Goal: Task Accomplishment & Management: Complete application form

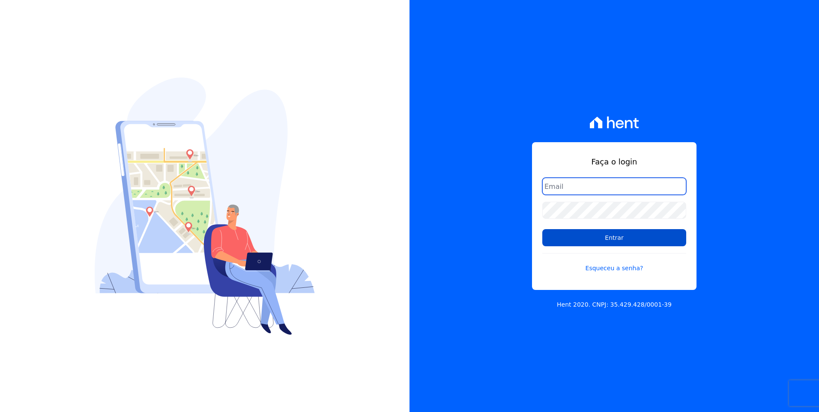
type input "moendasecopark2@gmail.com"
click at [651, 244] on input "Entrar" at bounding box center [614, 237] width 144 height 17
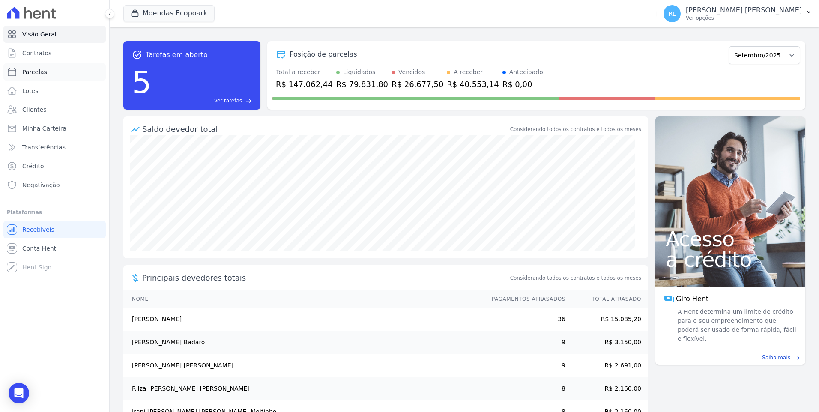
click at [47, 70] on link "Parcelas" at bounding box center [54, 71] width 102 height 17
select select
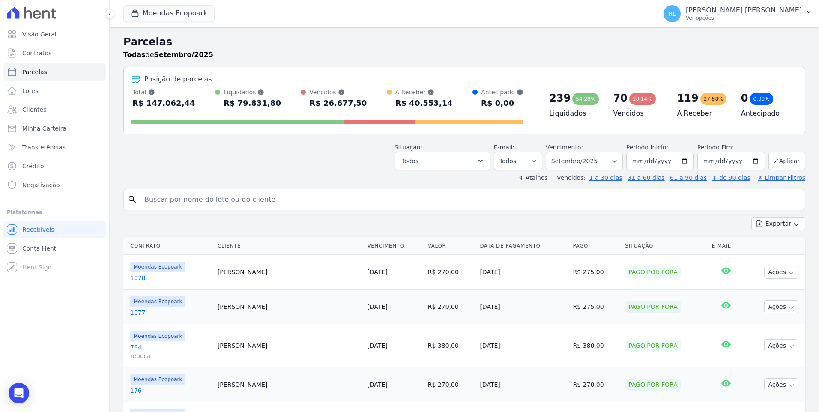
click at [242, 203] on input "search" at bounding box center [470, 199] width 662 height 17
type input "elisabeth"
select select
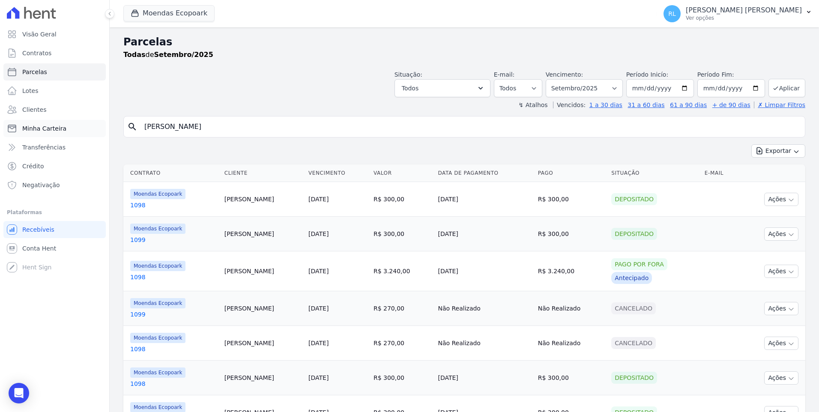
click at [60, 131] on span "Minha Carteira" at bounding box center [44, 128] width 44 height 9
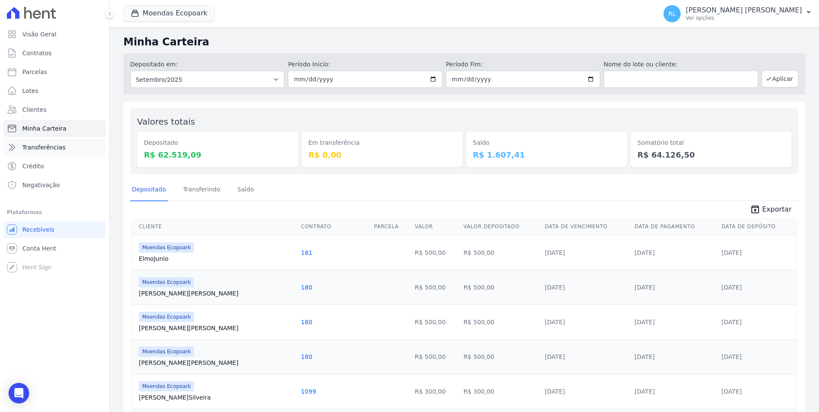
click at [64, 145] on link "Transferências" at bounding box center [54, 147] width 102 height 17
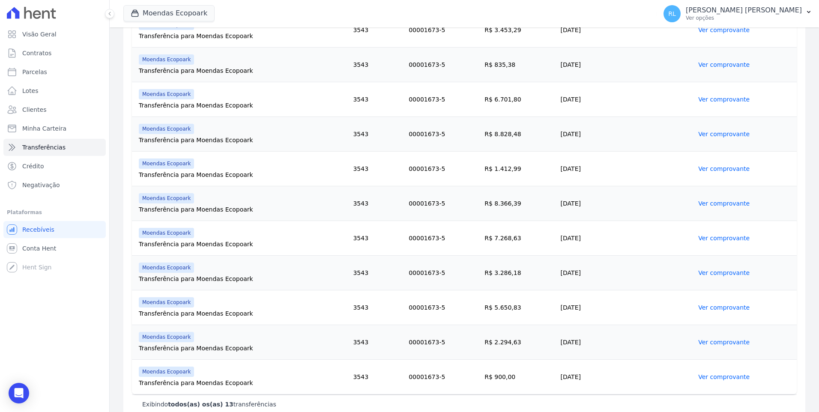
scroll to position [291, 0]
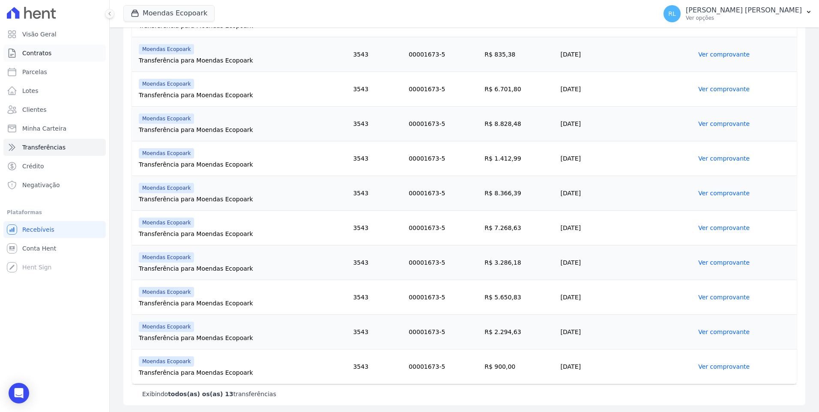
click at [45, 53] on span "Contratos" at bounding box center [36, 53] width 29 height 9
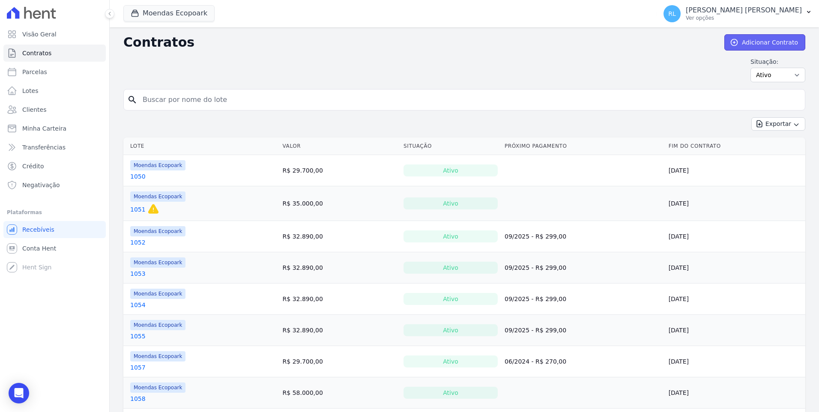
click at [758, 36] on link "Adicionar Contrato" at bounding box center [764, 42] width 81 height 16
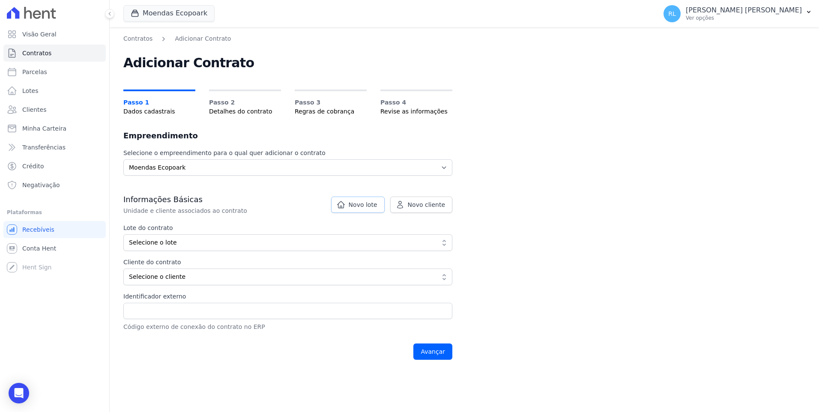
click at [355, 200] on link "Novo lote" at bounding box center [358, 205] width 54 height 16
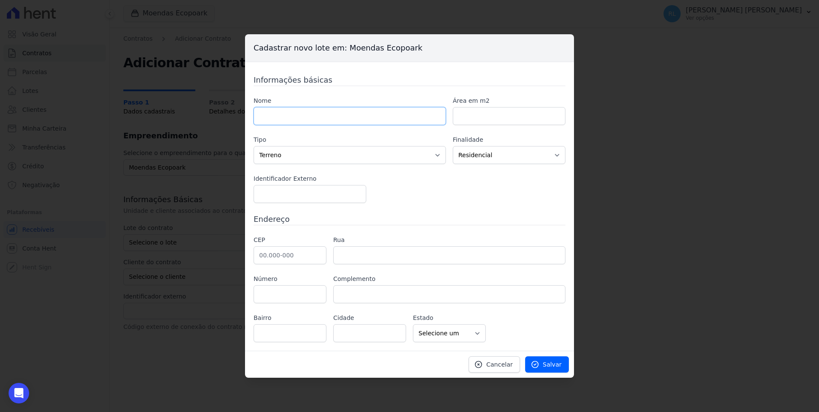
click at [311, 115] on input "text" at bounding box center [350, 116] width 192 height 18
type input "807"
type input "1000"
type input "46.640-000"
type input "Ituaçu"
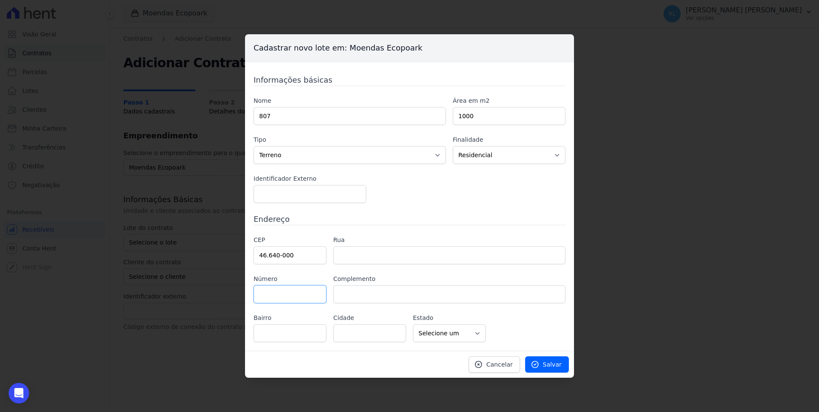
select select "BA"
click at [539, 365] on icon at bounding box center [535, 364] width 9 height 9
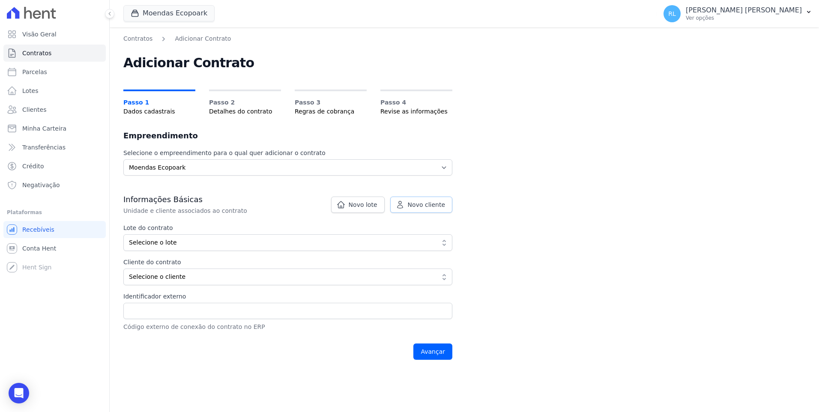
click at [421, 208] on span "Novo cliente" at bounding box center [426, 204] width 37 height 9
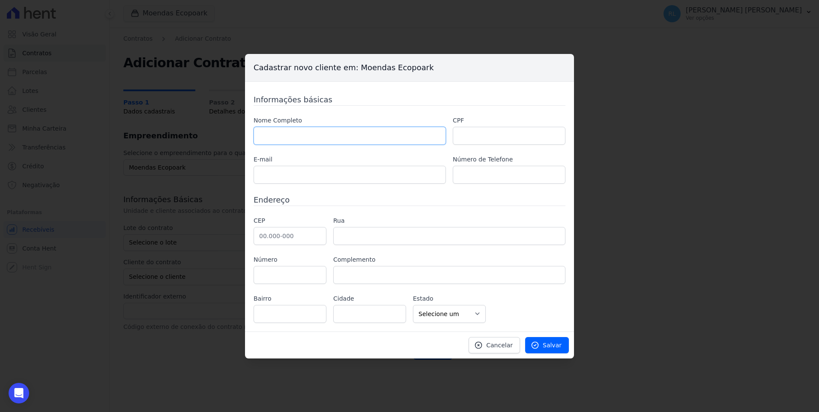
click at [388, 142] on input "text" at bounding box center [350, 136] width 192 height 18
paste input "CAMILA QUINAGLIA BRAZUTI"
type input "CAMILA QUINAGLIA BRAZUTI"
click at [502, 138] on input "text" at bounding box center [509, 136] width 113 height 18
paste input "385.284.038-40"
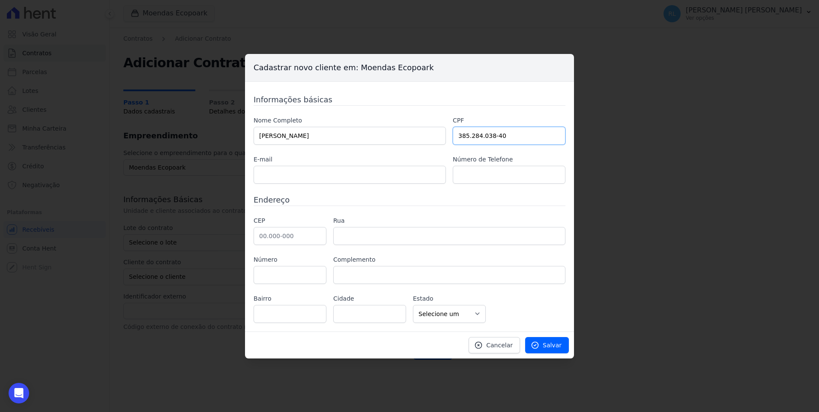
type input "385.284.038-40"
click at [294, 172] on input "text" at bounding box center [350, 175] width 192 height 18
paste input "camilagb41@gmail.com"
type input "camilagb41@gmail.com"
paste input "(77) 98130-5460"
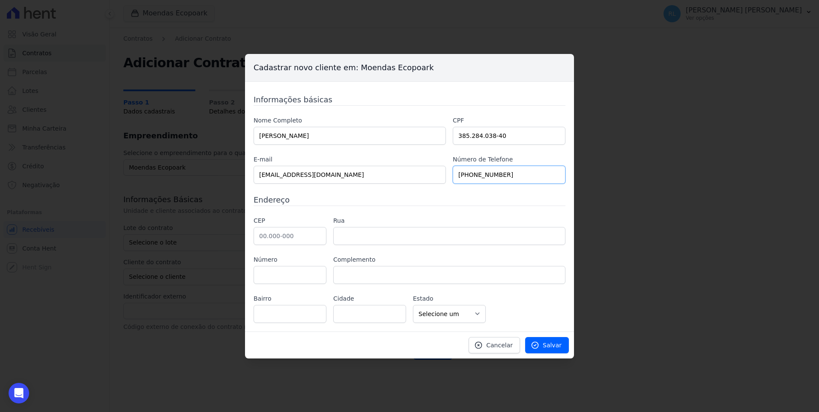
type input "(77) 98130-5460"
click at [258, 236] on input "text" at bounding box center [290, 236] width 73 height 18
type input "46.640-000"
type input "Ituaçu"
select select "BA"
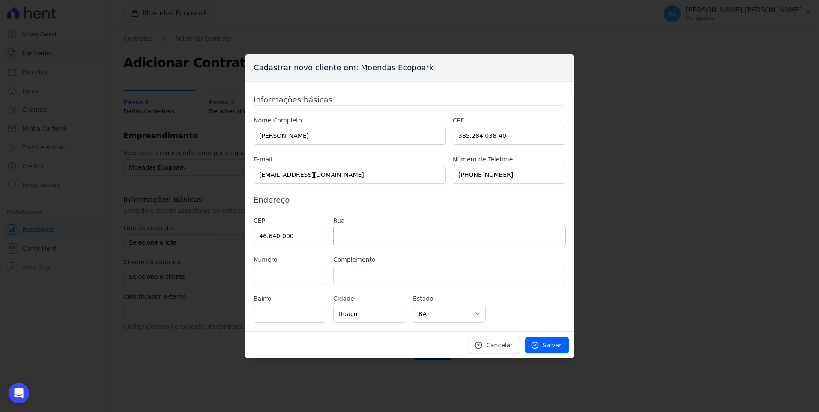
click at [346, 240] on input "text" at bounding box center [449, 236] width 232 height 18
click at [342, 240] on input "povoado da varzea" at bounding box center [449, 236] width 232 height 18
type input "Povoado da Varzea"
click at [314, 271] on input "text" at bounding box center [290, 275] width 73 height 18
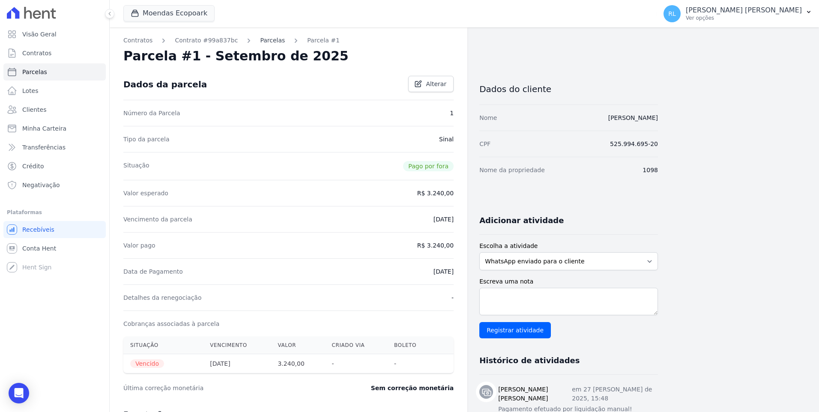
click at [265, 43] on link "Parcelas" at bounding box center [272, 40] width 25 height 9
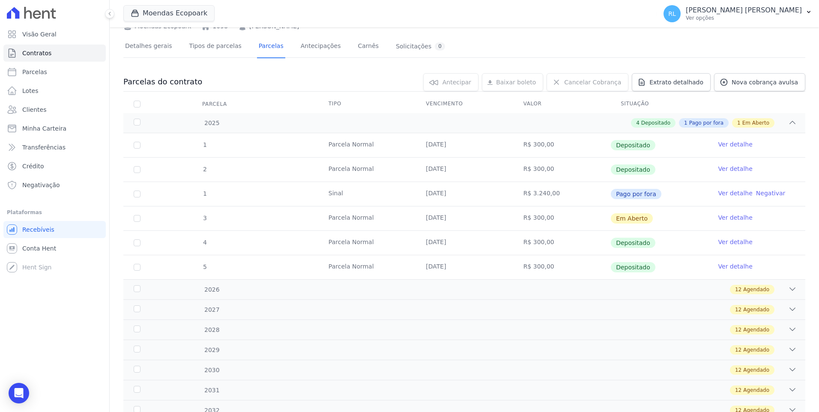
scroll to position [86, 0]
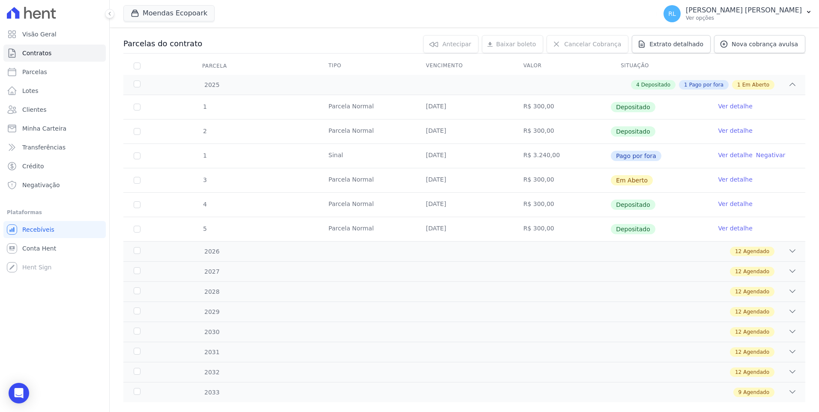
click at [732, 176] on link "Ver detalhe" at bounding box center [735, 179] width 34 height 9
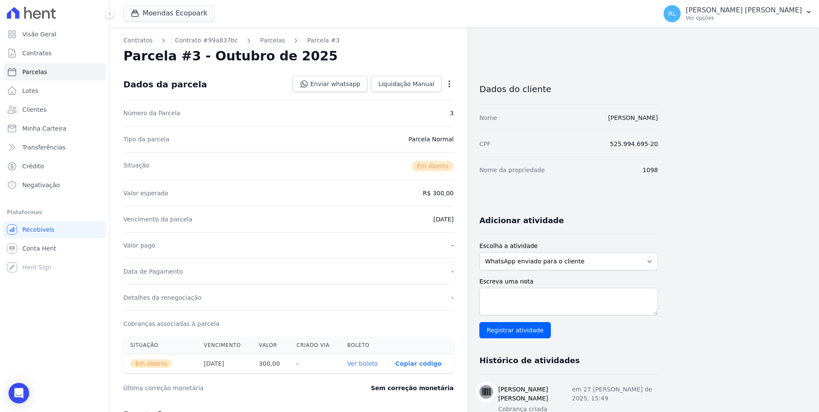
click at [372, 361] on link "Ver boleto" at bounding box center [362, 363] width 30 height 7
click at [260, 39] on link "Parcelas" at bounding box center [272, 40] width 25 height 9
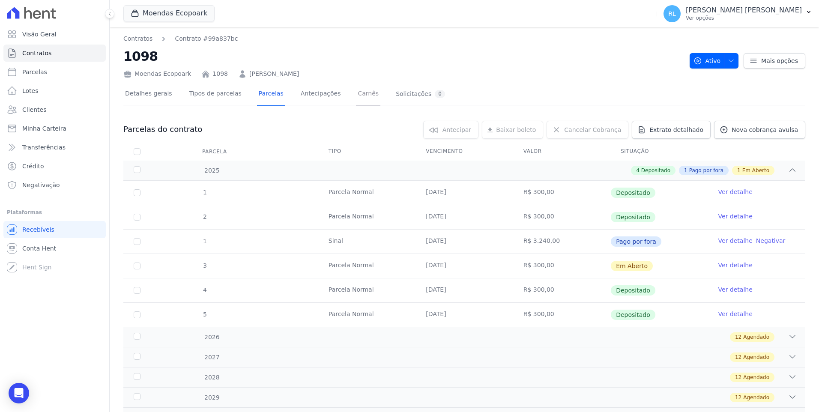
click at [356, 91] on link "Carnês" at bounding box center [368, 94] width 24 height 23
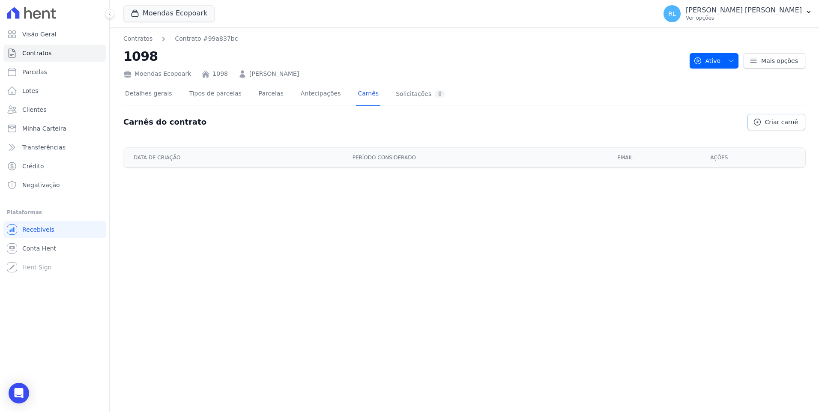
click at [779, 128] on link "Criar carnê" at bounding box center [776, 122] width 58 height 16
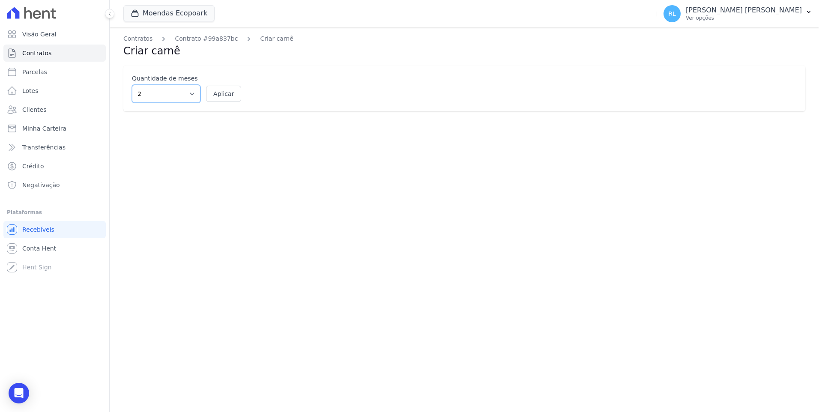
click at [149, 98] on select "2 3 4 5 6 7 8 9 10 11 12" at bounding box center [166, 94] width 69 height 18
select select "10"
click at [132, 85] on select "2 3 4 5 6 7 8 9 10 11 12" at bounding box center [166, 94] width 69 height 18
click at [221, 99] on button "Aplicar" at bounding box center [223, 94] width 35 height 16
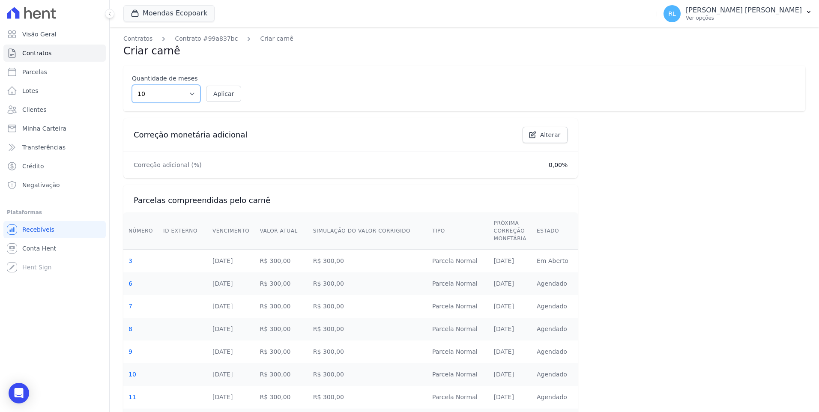
click at [194, 96] on select "2 3 4 5 6 7 8 9 10 11 12" at bounding box center [166, 94] width 69 height 18
select select "11"
click at [132, 85] on select "2 3 4 5 6 7 8 9 10 11 12" at bounding box center [166, 94] width 69 height 18
click at [223, 92] on button "Aplicar" at bounding box center [223, 94] width 35 height 16
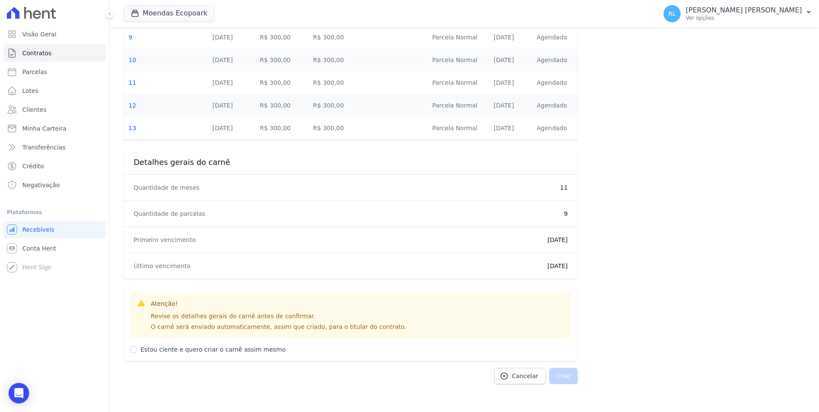
scroll to position [317, 0]
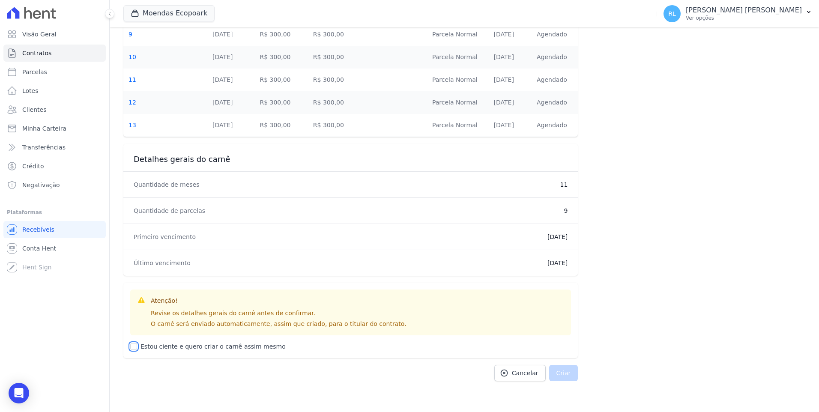
click at [134, 349] on input "Estou ciente e quero criar o carnê assim mesmo" at bounding box center [133, 346] width 7 height 7
checkbox input "true"
click at [557, 373] on button "Criar" at bounding box center [563, 373] width 29 height 16
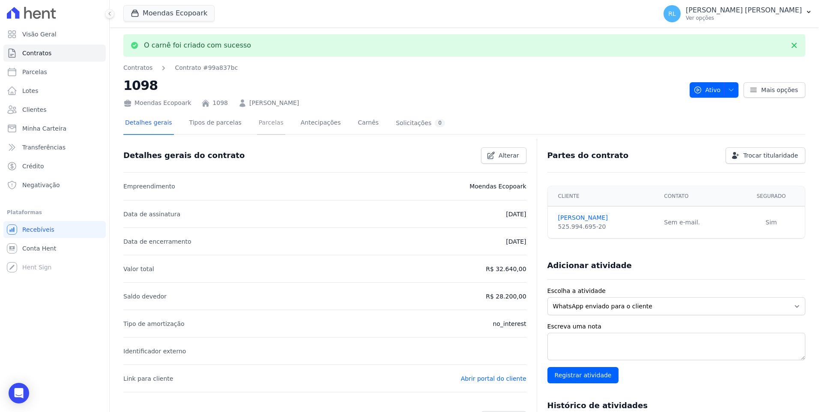
click at [268, 122] on link "Parcelas" at bounding box center [271, 123] width 28 height 23
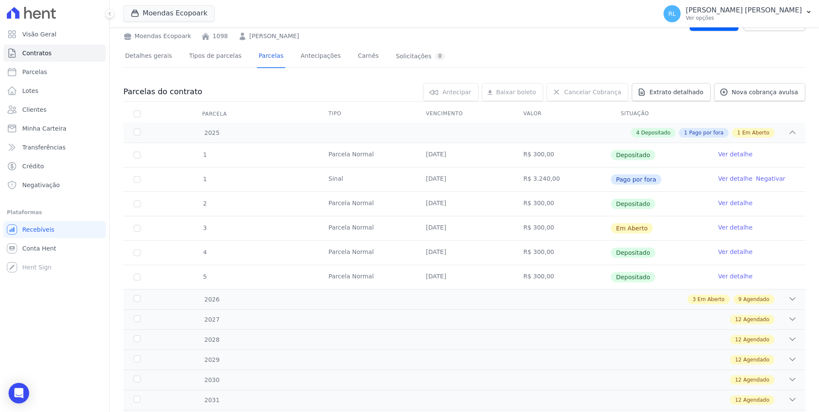
scroll to position [102, 0]
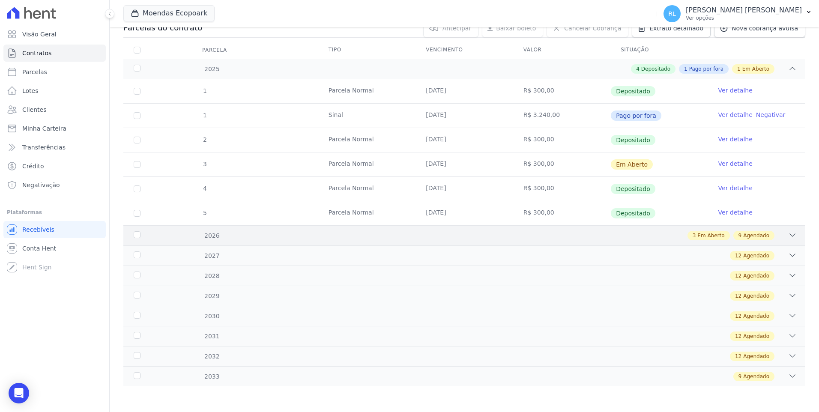
click at [789, 233] on icon at bounding box center [792, 235] width 9 height 9
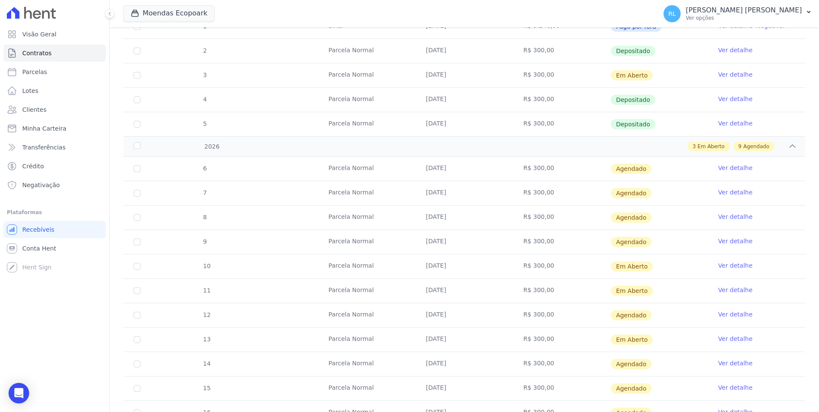
scroll to position [187, 0]
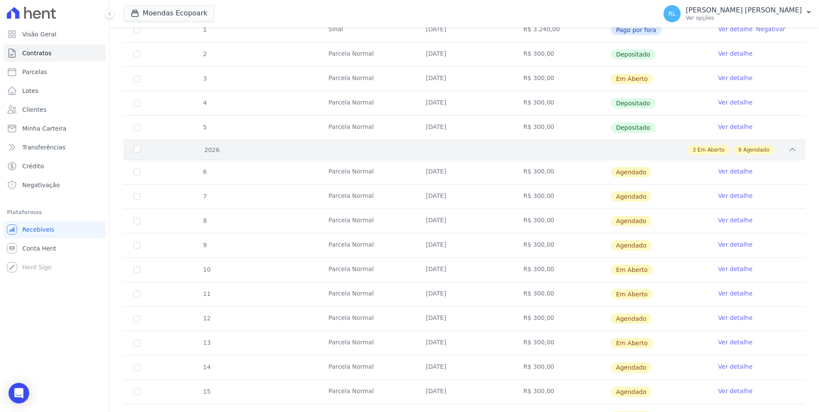
click at [790, 150] on icon at bounding box center [793, 149] width 6 height 3
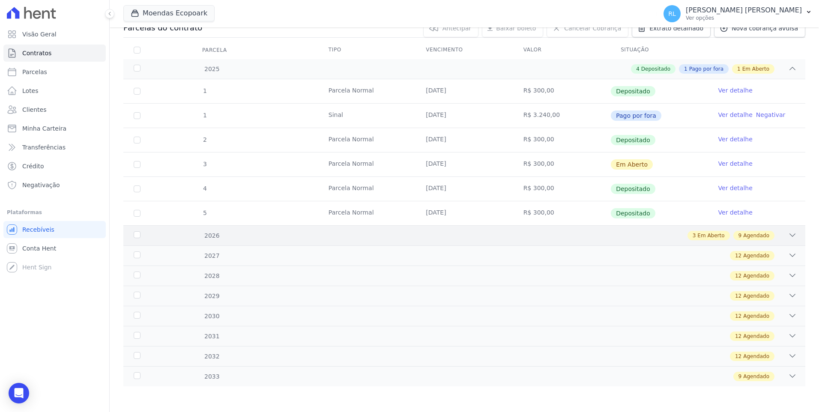
scroll to position [102, 0]
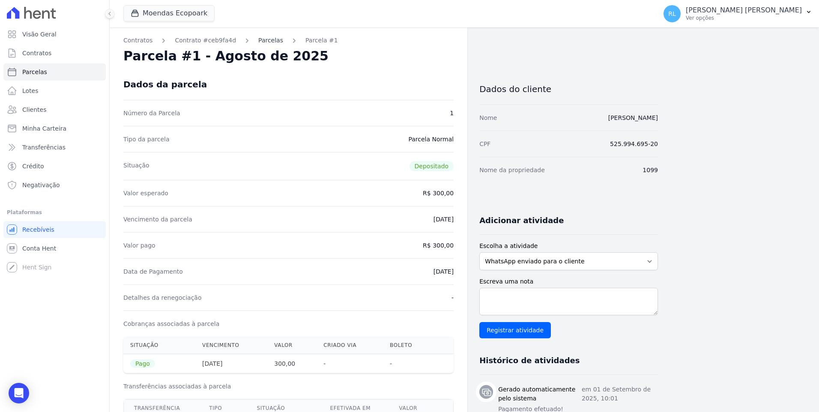
click at [258, 36] on link "Parcelas" at bounding box center [270, 40] width 25 height 9
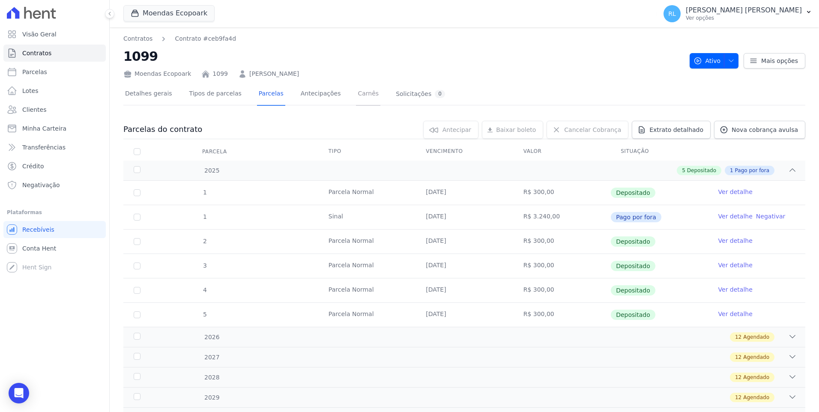
click at [356, 97] on link "Carnês" at bounding box center [368, 94] width 24 height 23
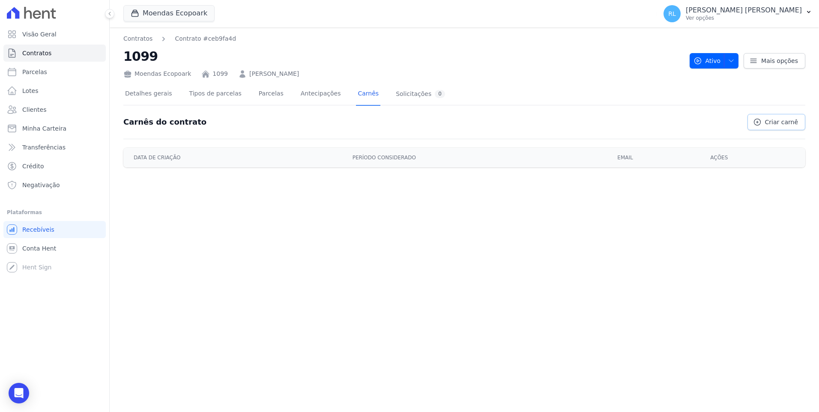
click at [760, 124] on icon at bounding box center [757, 122] width 6 height 6
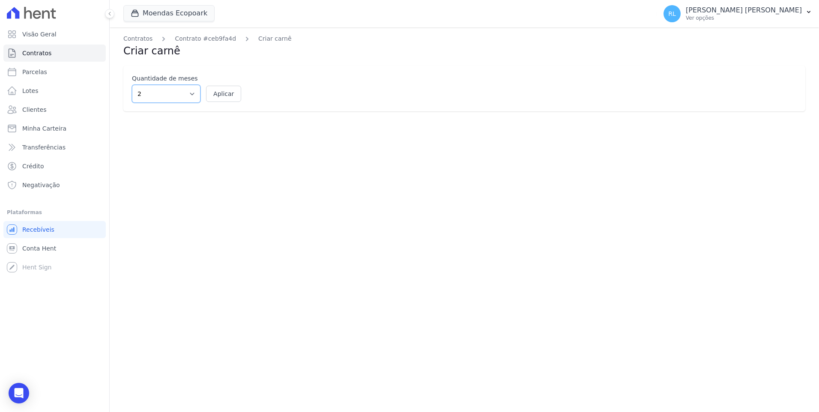
click at [177, 95] on select "2 3 4 5 6 7 8 9 10 11 12" at bounding box center [166, 94] width 69 height 18
select select "10"
click at [132, 85] on select "2 3 4 5 6 7 8 9 10 11 12" at bounding box center [166, 94] width 69 height 18
click at [227, 92] on button "Aplicar" at bounding box center [223, 94] width 35 height 16
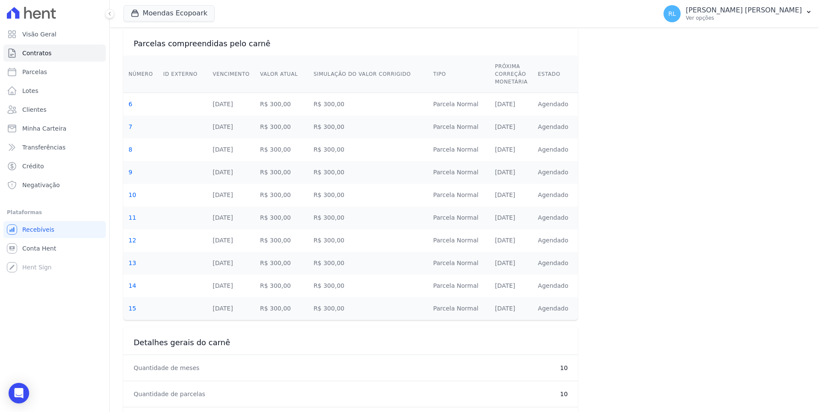
scroll to position [340, 0]
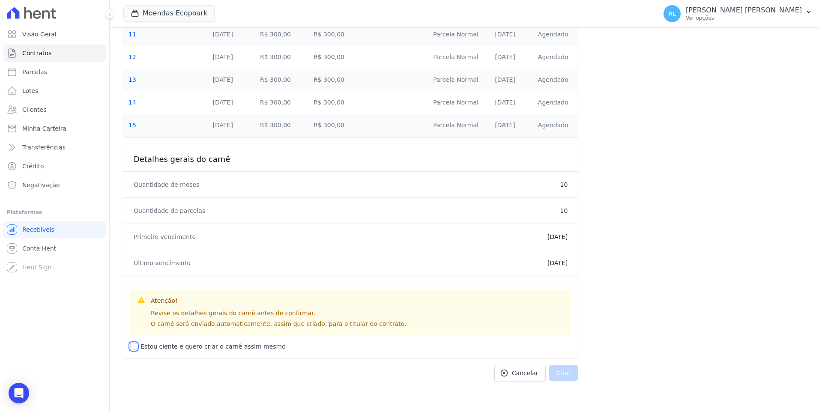
click at [135, 347] on input "Estou ciente e quero criar o carnê assim mesmo" at bounding box center [133, 346] width 7 height 7
checkbox input "true"
click at [558, 374] on button "Criar" at bounding box center [563, 373] width 29 height 16
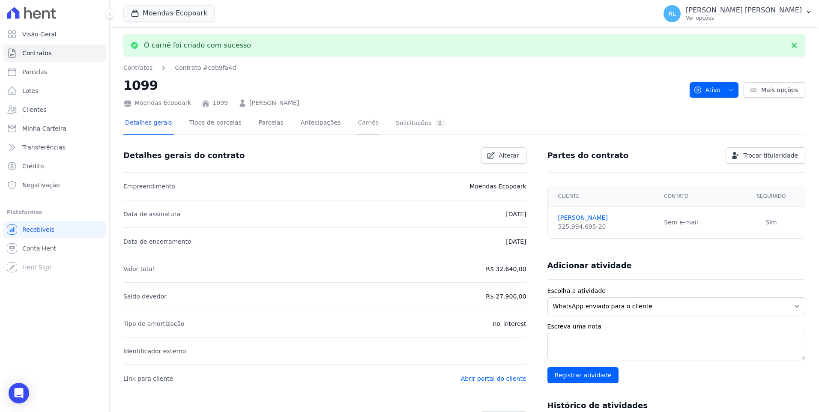
click at [356, 122] on link "Carnês" at bounding box center [368, 123] width 24 height 23
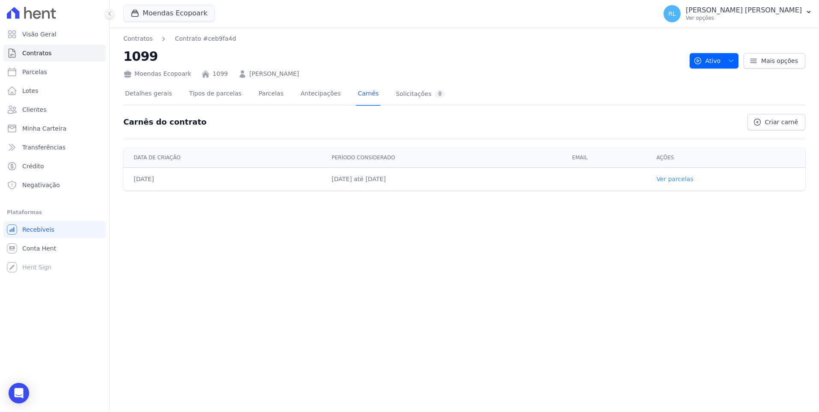
click at [690, 176] on link "Ver parcelas" at bounding box center [674, 179] width 37 height 7
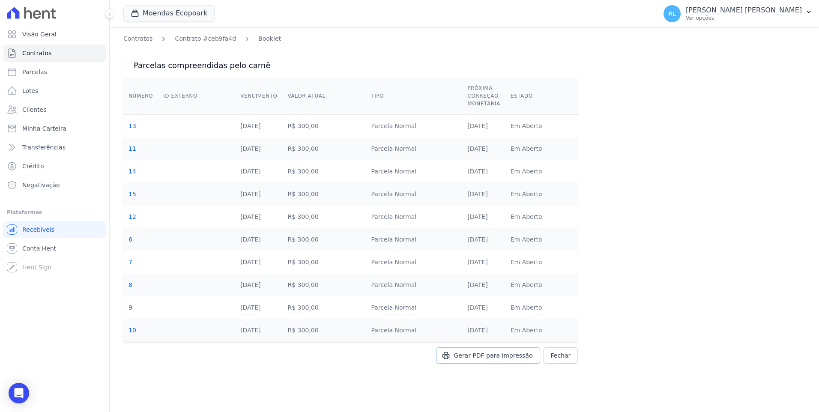
click at [512, 357] on span "Gerar PDF para impressão" at bounding box center [493, 355] width 79 height 9
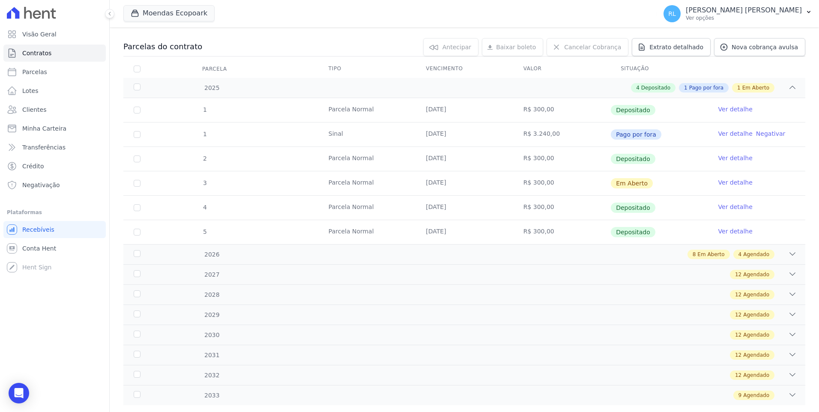
scroll to position [102, 0]
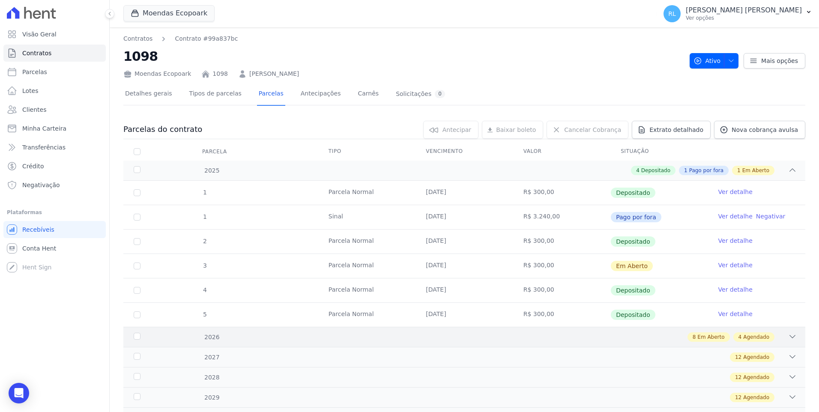
click at [788, 335] on icon at bounding box center [792, 336] width 9 height 9
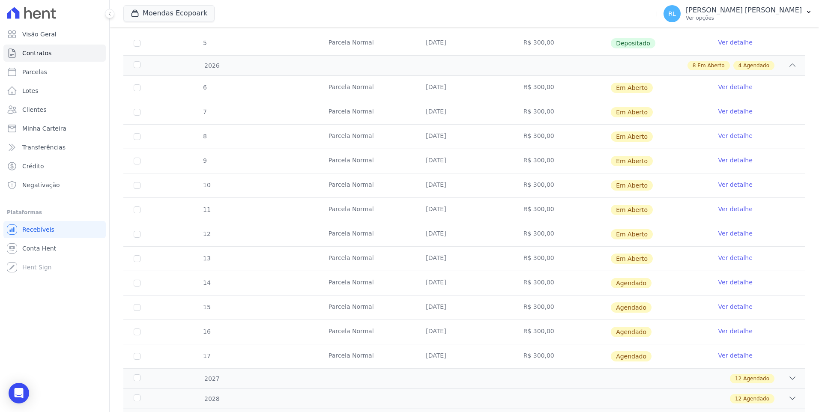
scroll to position [214, 0]
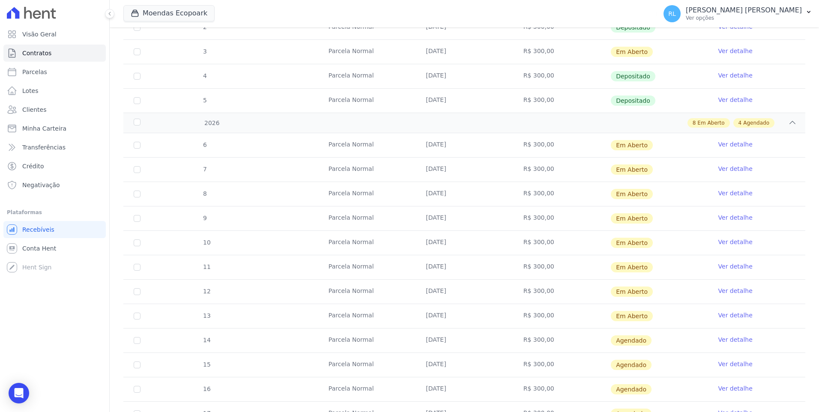
click at [141, 144] on td "6" at bounding box center [136, 145] width 27 height 24
click at [140, 145] on input "checkbox" at bounding box center [137, 145] width 7 height 7
checkbox input "true"
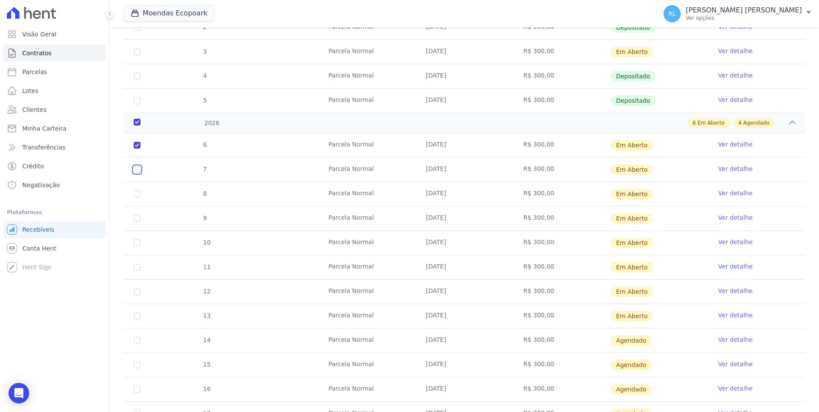
click at [139, 168] on input "checkbox" at bounding box center [137, 169] width 7 height 7
checkbox input "true"
click at [135, 191] on input "checkbox" at bounding box center [137, 194] width 7 height 7
checkbox input "true"
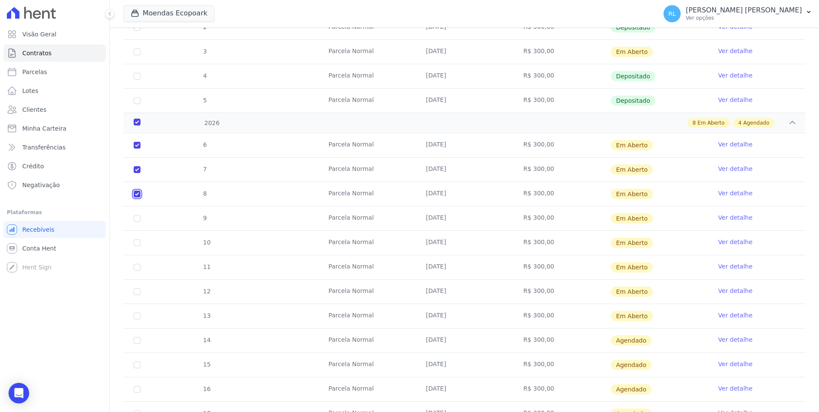
checkbox input "true"
click at [136, 219] on input "checkbox" at bounding box center [137, 218] width 7 height 7
checkbox input "true"
click at [137, 241] on input "checkbox" at bounding box center [137, 242] width 7 height 7
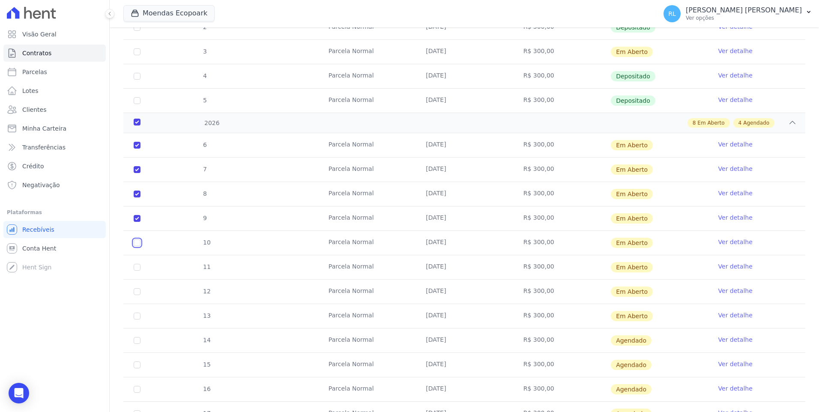
checkbox input "true"
click at [136, 268] on input "checkbox" at bounding box center [137, 267] width 7 height 7
checkbox input "true"
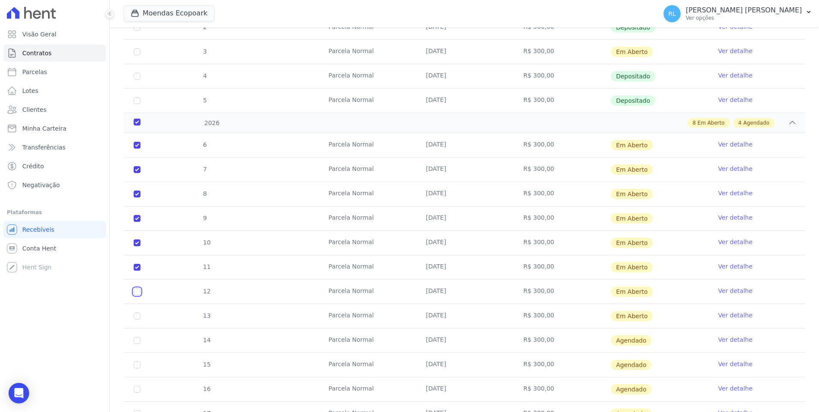
click at [138, 290] on input "checkbox" at bounding box center [137, 291] width 7 height 7
checkbox input "true"
click at [139, 314] on input "checkbox" at bounding box center [137, 316] width 7 height 7
checkbox input "true"
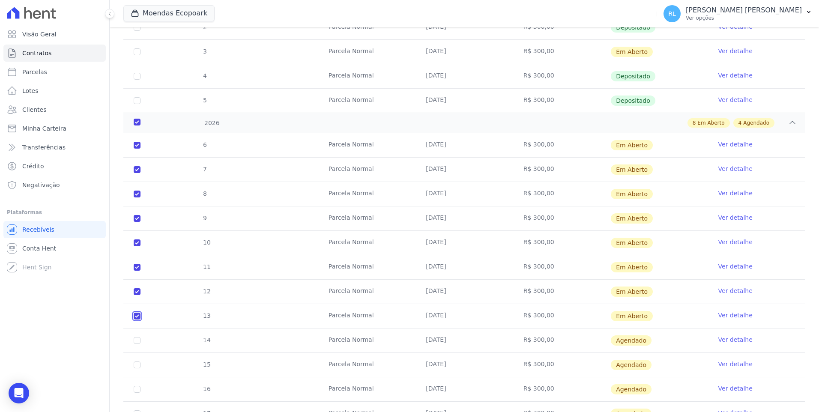
checkbox input "true"
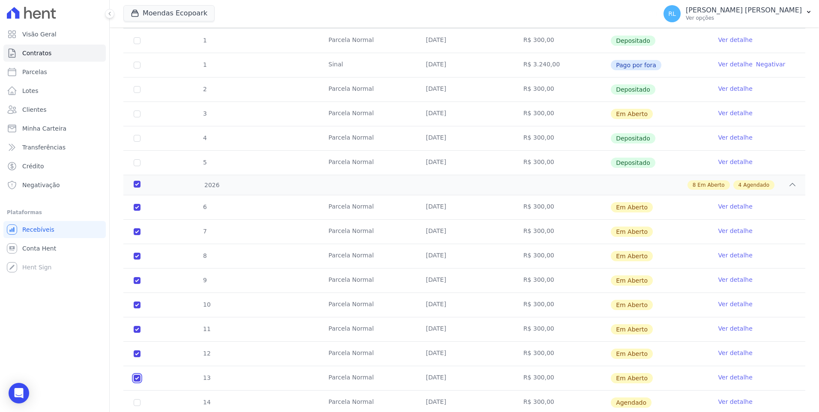
scroll to position [0, 0]
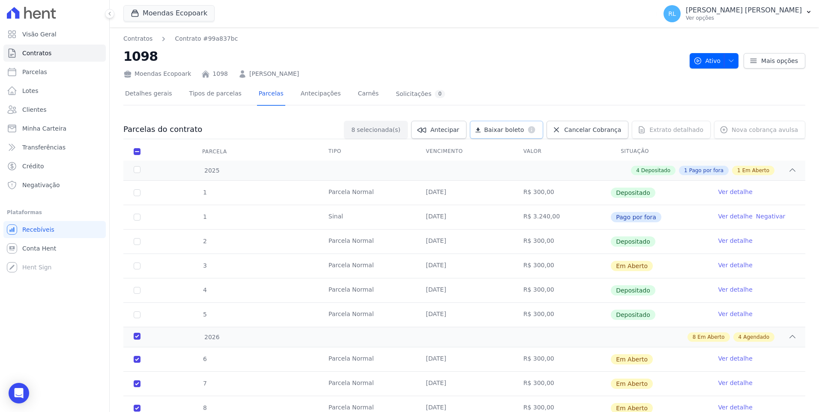
click at [528, 135] on link "Baixar boleto default" at bounding box center [506, 130] width 73 height 18
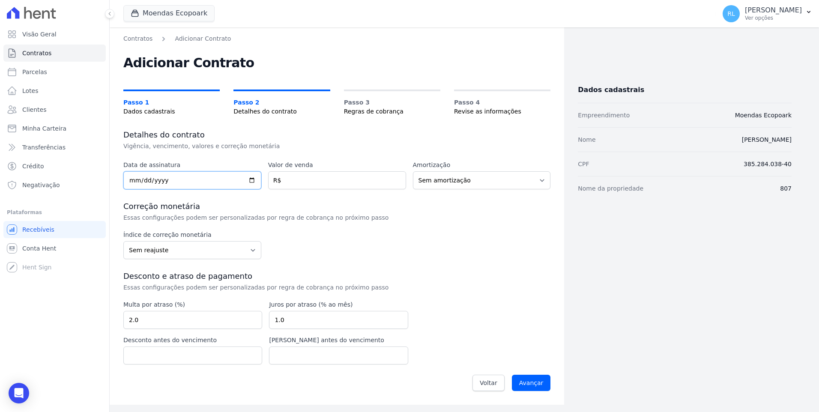
click at [133, 181] on input "date" at bounding box center [192, 180] width 138 height 18
type input "[DATE]"
type input "45000"
click at [542, 382] on input "Avançar" at bounding box center [531, 383] width 39 height 16
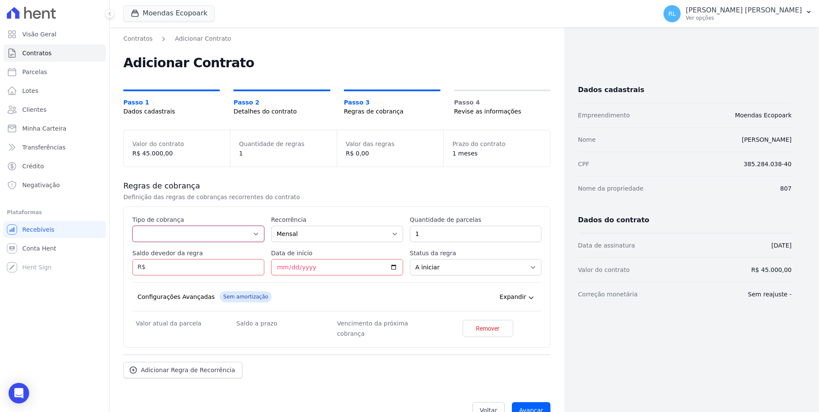
click at [178, 235] on select "Parcela Normal Entrada Sinal Intercalada Chaves Pré-chaves Pós-chaves Impostos …" at bounding box center [198, 234] width 132 height 16
select select "deposit"
click at [132, 226] on select "Parcela Normal Entrada Sinal Intercalada Chaves Pré-chaves Pós-chaves Impostos …" at bounding box center [198, 234] width 132 height 16
drag, startPoint x: 475, startPoint y: 232, endPoint x: 404, endPoint y: 232, distance: 71.1
click at [404, 232] on div "Esse tipo de parcela não entra no saldo devedor do contrato. Tipo de cobrança P…" at bounding box center [336, 276] width 409 height 123
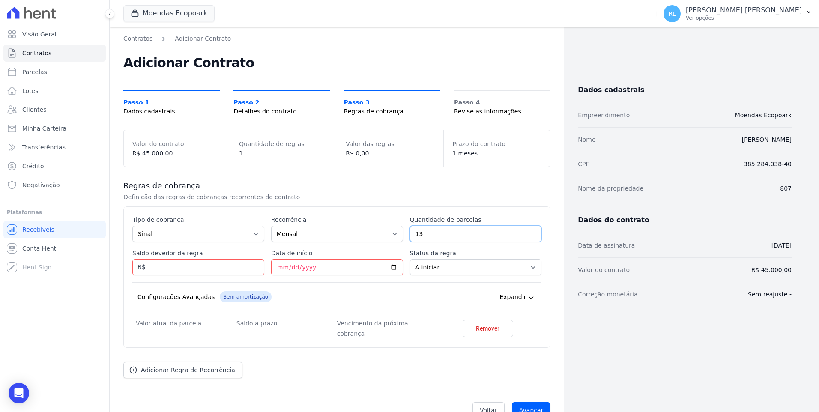
type input "13"
type input "5850"
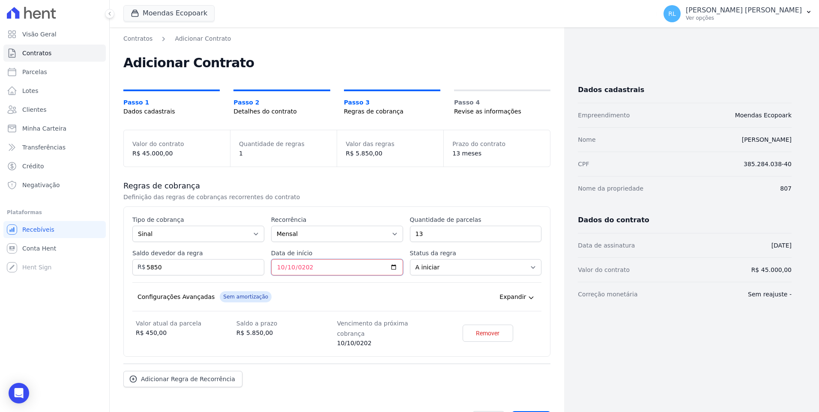
type input "[DATE]"
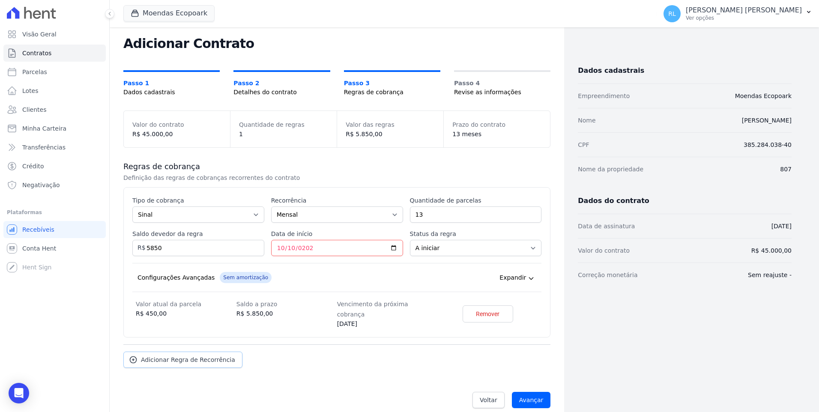
click at [200, 355] on span "Adicionar Regra de Recorrência" at bounding box center [188, 359] width 94 height 9
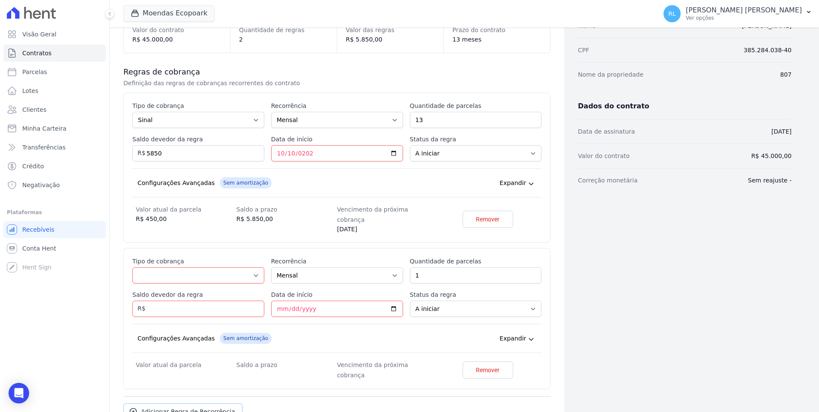
scroll to position [148, 0]
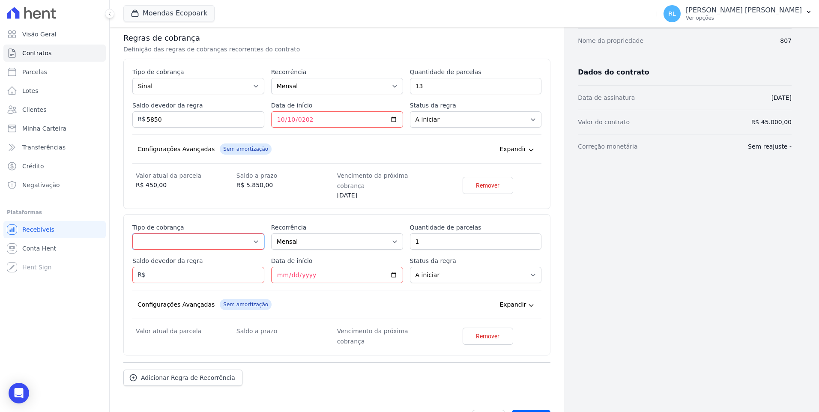
click at [173, 233] on select "Parcela Normal Entrada Sinal Intercalada Chaves Pré-chaves Pós-chaves Impostos …" at bounding box center [198, 241] width 132 height 16
select select "standard"
click at [132, 233] on select "Parcela Normal Entrada Sinal Intercalada Chaves Pré-chaves Pós-chaves Impostos …" at bounding box center [198, 241] width 132 height 16
drag, startPoint x: 432, startPoint y: 231, endPoint x: 387, endPoint y: 230, distance: 45.0
click at [388, 230] on div "Esse tipo de parcela não entra no saldo devedor do contrato. Tipo de cobrança P…" at bounding box center [336, 284] width 409 height 123
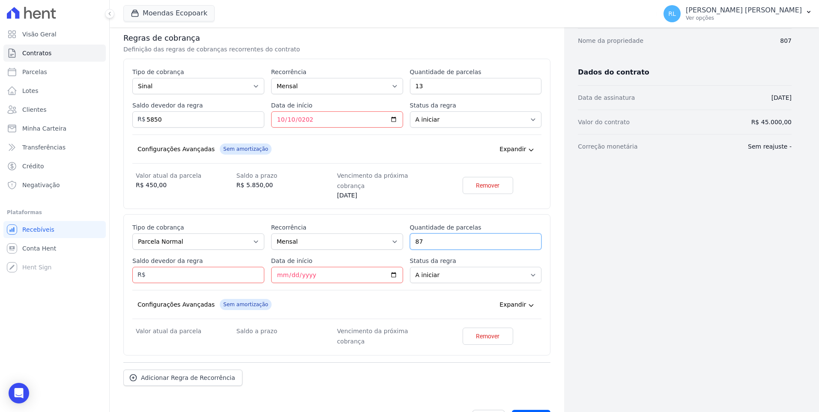
type input "87"
type input "39150"
type input "[DATE]"
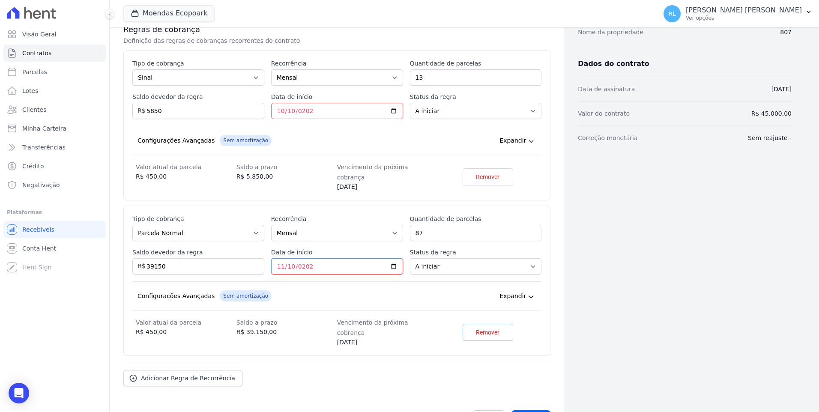
scroll to position [165, 0]
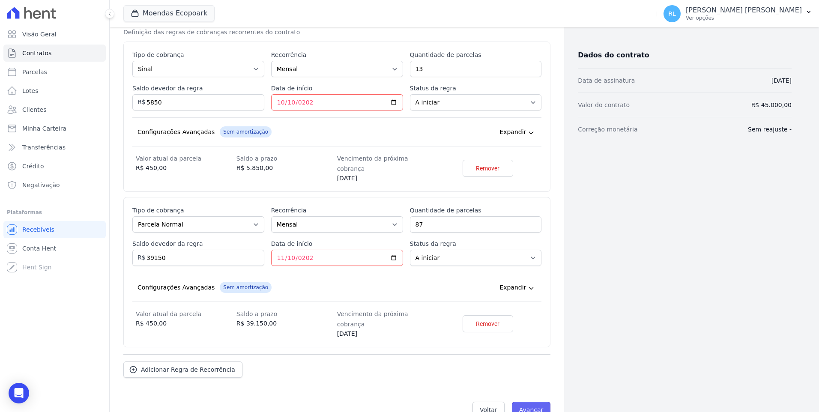
click at [520, 402] on input "Avançar" at bounding box center [531, 410] width 39 height 16
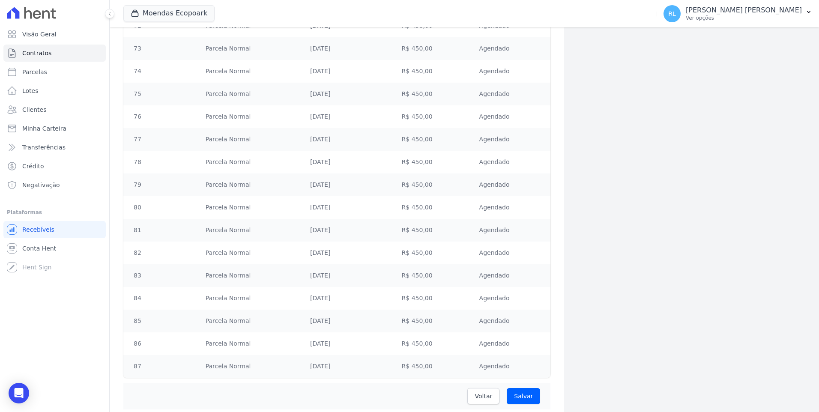
scroll to position [2098, 0]
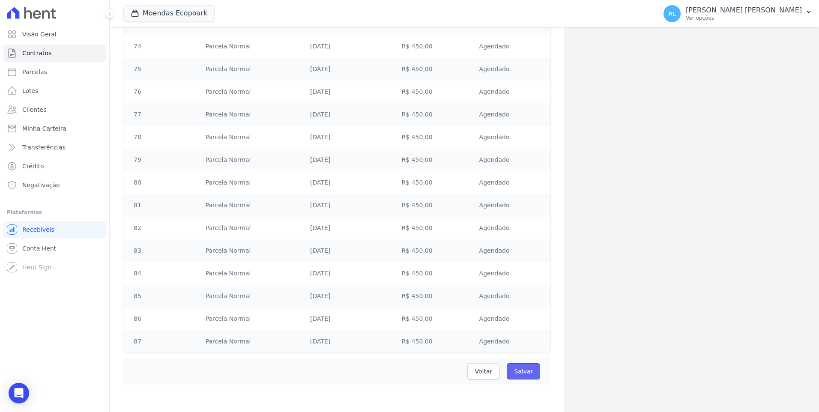
click at [523, 372] on input "Salvar" at bounding box center [523, 371] width 33 height 16
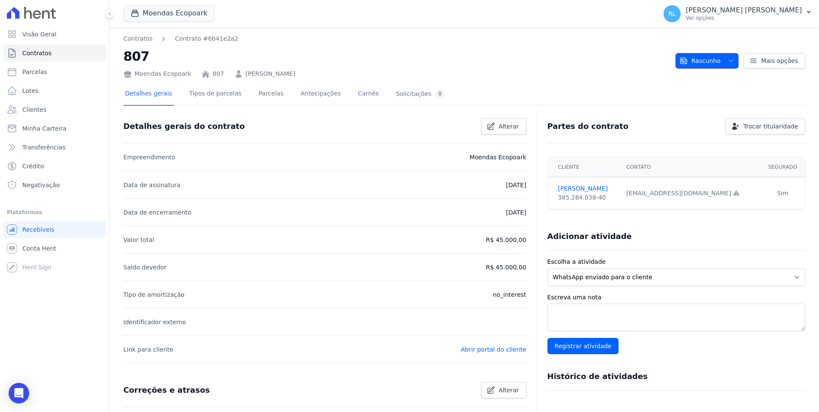
click at [728, 59] on icon "button" at bounding box center [731, 60] width 7 height 7
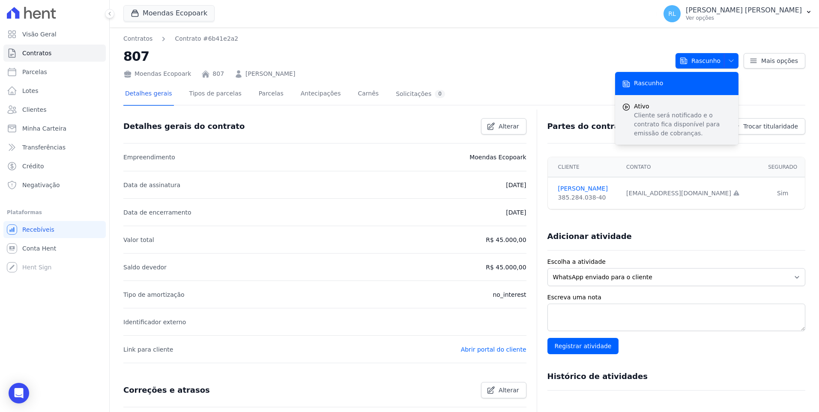
click at [646, 112] on p "Cliente será notificado e o contrato fica disponível para emissão de cobranças." at bounding box center [683, 124] width 98 height 27
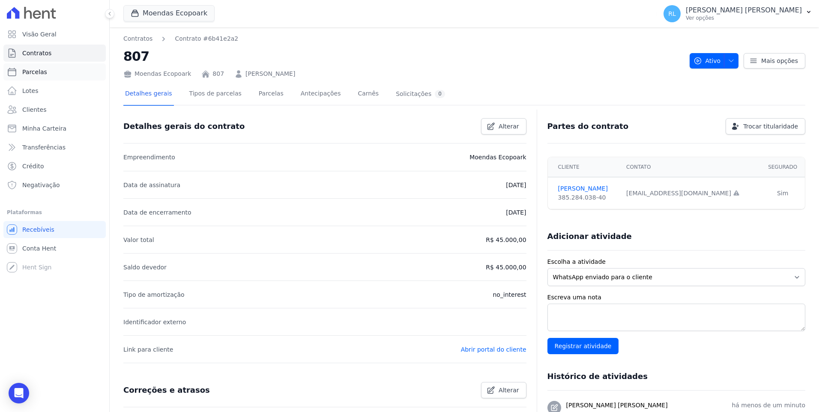
click at [63, 67] on link "Parcelas" at bounding box center [54, 71] width 102 height 17
select select
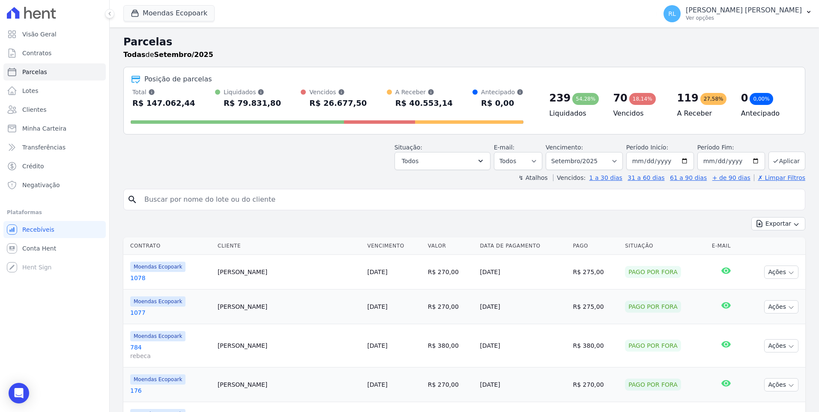
click at [260, 207] on input "search" at bounding box center [470, 199] width 662 height 17
type input "837"
select select
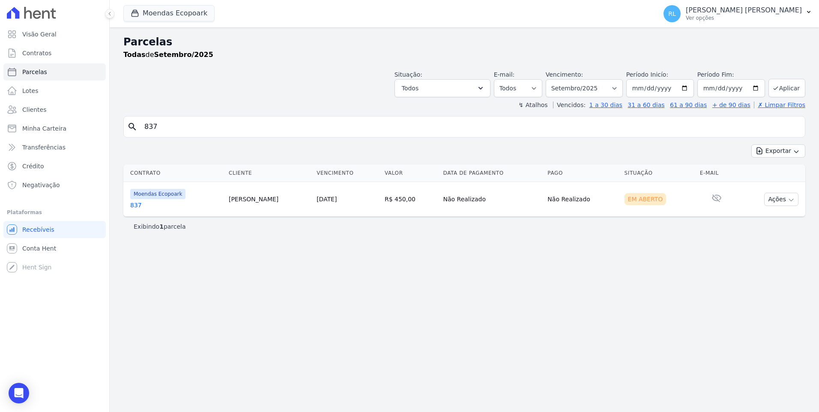
click at [139, 204] on link "837" at bounding box center [176, 205] width 92 height 9
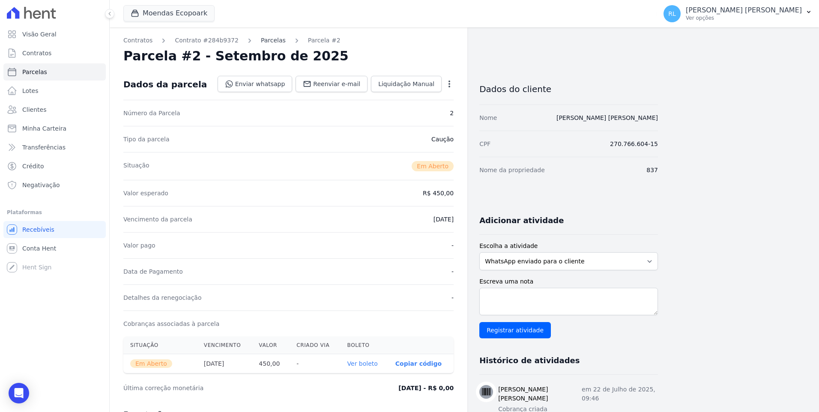
click at [263, 37] on link "Parcelas" at bounding box center [273, 40] width 25 height 9
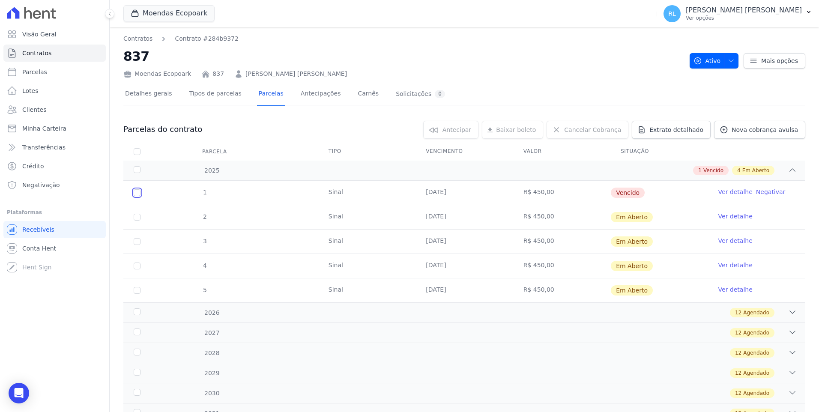
click at [134, 193] on input "checkbox" at bounding box center [137, 192] width 7 height 7
checkbox input "true"
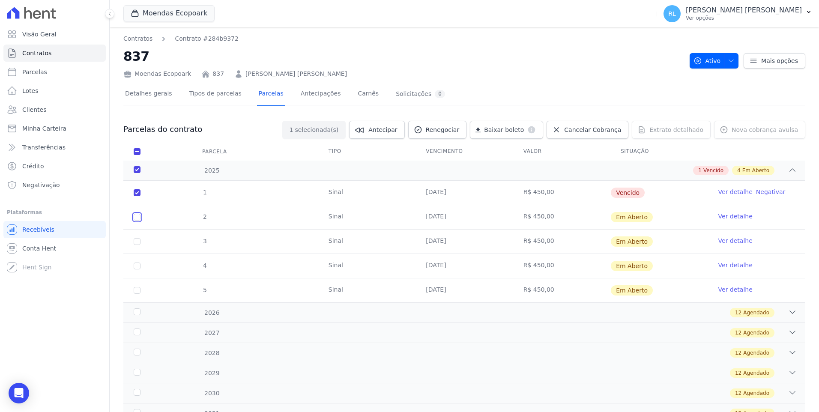
click at [137, 221] on td "2" at bounding box center [136, 217] width 27 height 24
click at [138, 241] on input "checkbox" at bounding box center [137, 241] width 7 height 7
checkbox input "true"
click at [136, 267] on input "checkbox" at bounding box center [137, 266] width 7 height 7
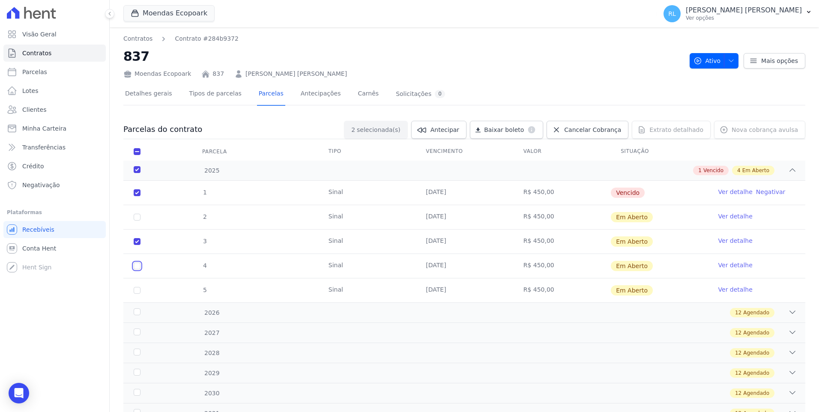
checkbox input "true"
click at [137, 290] on input "checkbox" at bounding box center [137, 290] width 7 height 7
checkbox input "true"
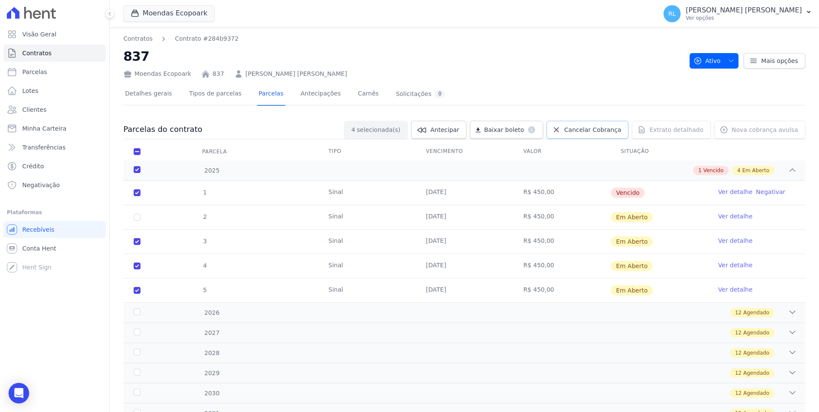
click at [581, 130] on span "Cancelar Cobrança" at bounding box center [592, 129] width 57 height 9
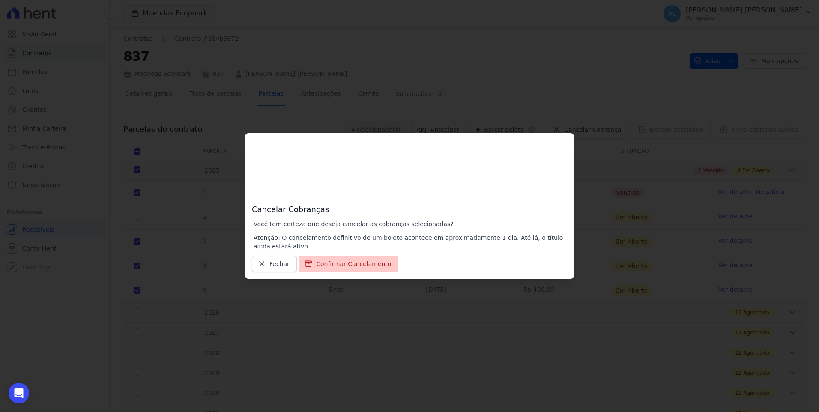
click at [367, 269] on button "Confirmar Cancelamento" at bounding box center [349, 264] width 100 height 16
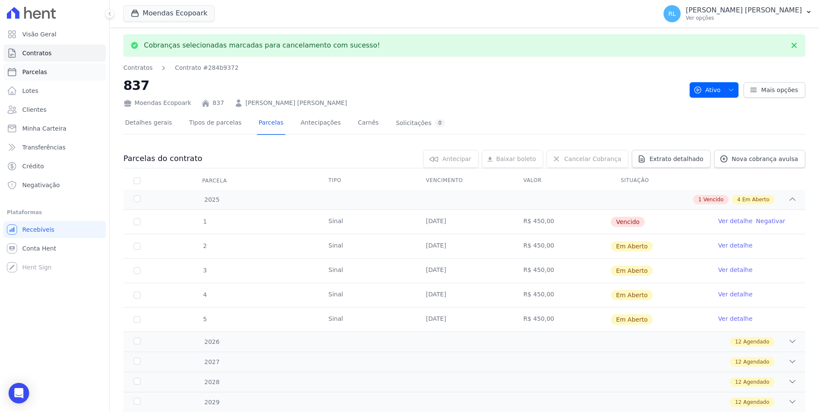
click at [43, 69] on span "Parcelas" at bounding box center [34, 72] width 25 height 9
select select
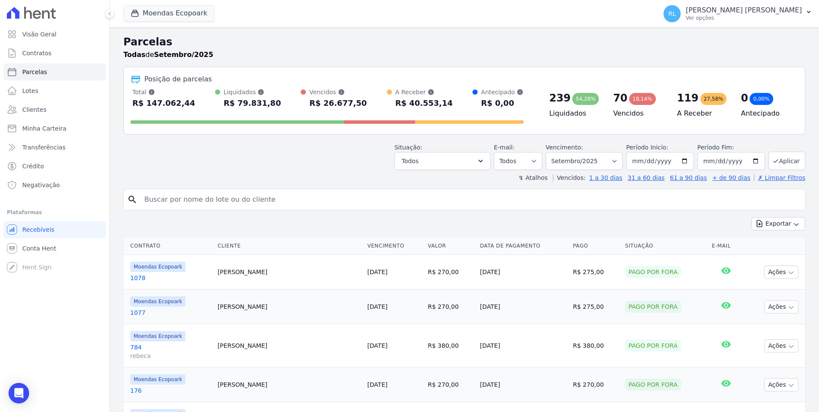
click at [164, 200] on input "search" at bounding box center [470, 199] width 662 height 17
type input "837"
select select
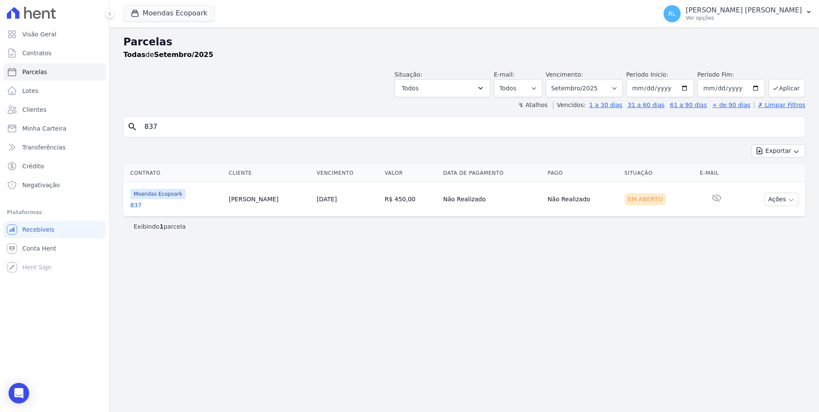
click at [135, 206] on link "837" at bounding box center [176, 205] width 92 height 9
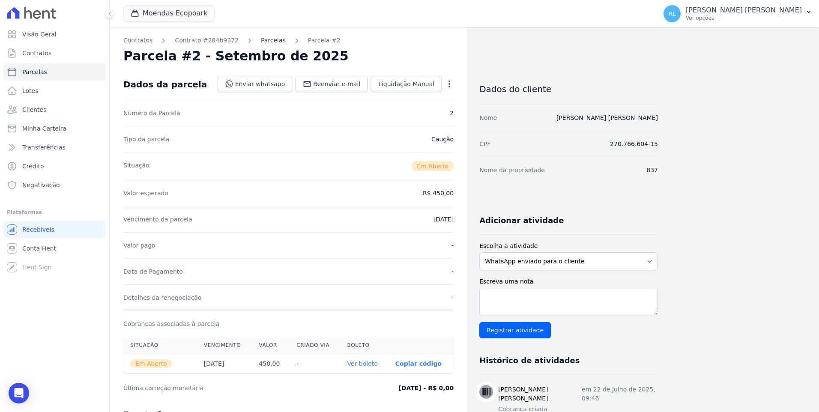
click at [261, 42] on link "Parcelas" at bounding box center [273, 40] width 25 height 9
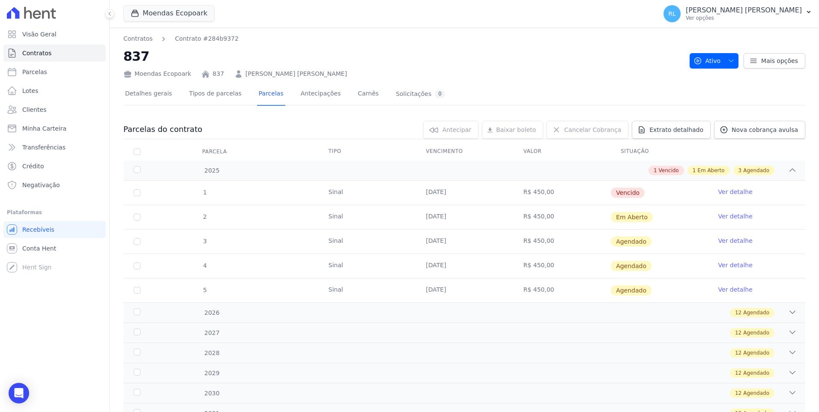
click at [718, 215] on link "Ver detalhe" at bounding box center [735, 216] width 34 height 9
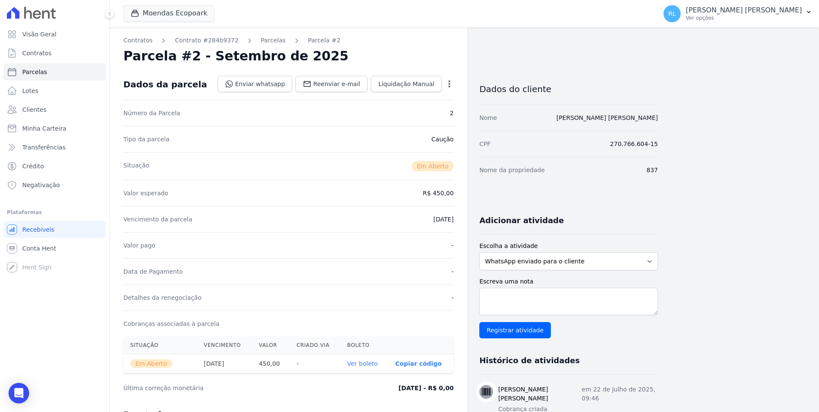
click at [449, 84] on icon "button" at bounding box center [449, 84] width 2 height 7
click at [426, 111] on link "Cancelar Cobrança" at bounding box center [412, 110] width 75 height 15
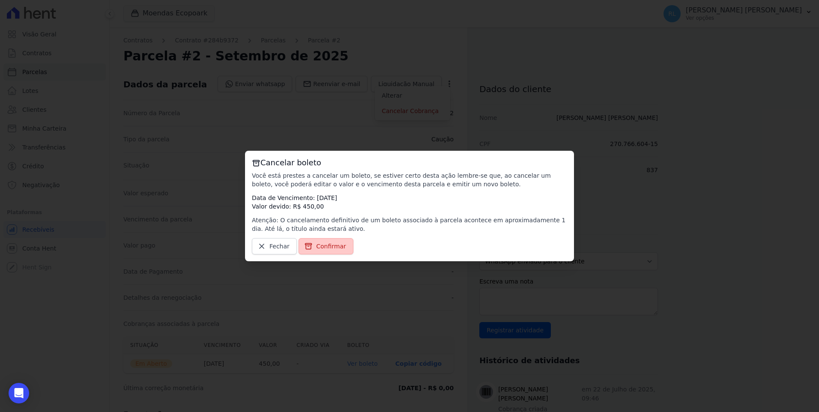
click at [347, 242] on link "Confirmar" at bounding box center [326, 246] width 55 height 16
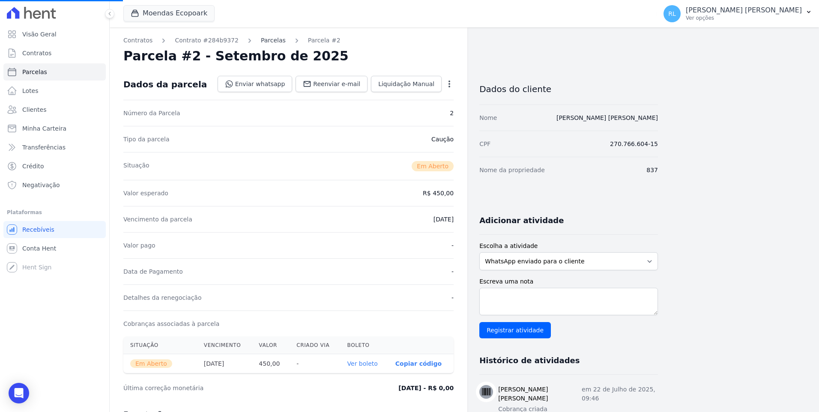
click at [268, 41] on link "Parcelas" at bounding box center [273, 40] width 25 height 9
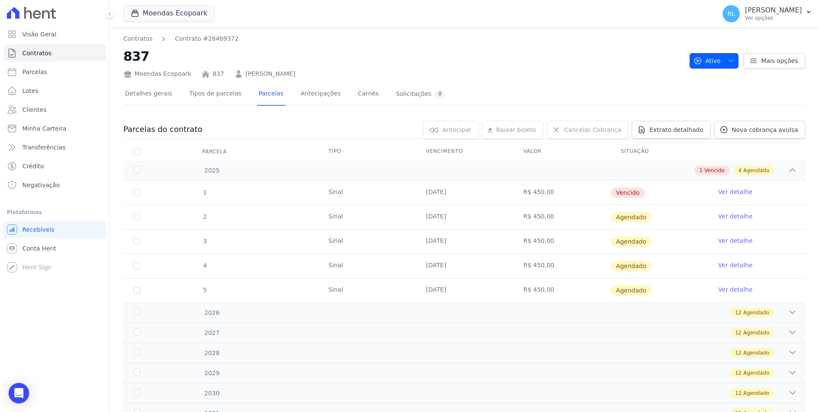
click at [724, 64] on span "button" at bounding box center [729, 61] width 11 height 14
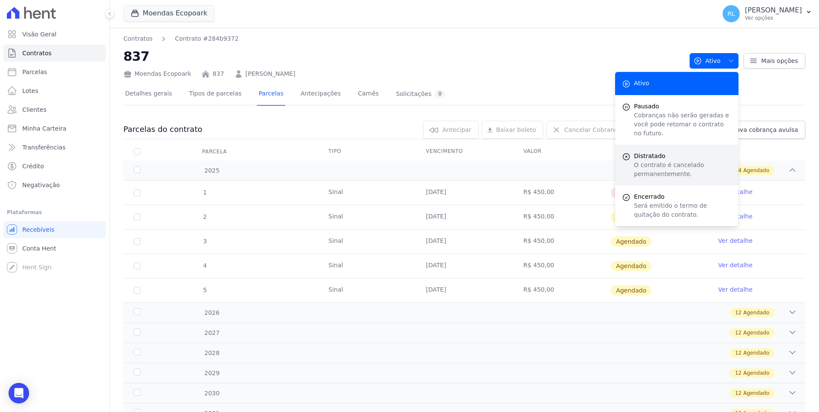
click at [666, 161] on p "O contrato é cancelado permanentemente." at bounding box center [683, 170] width 98 height 18
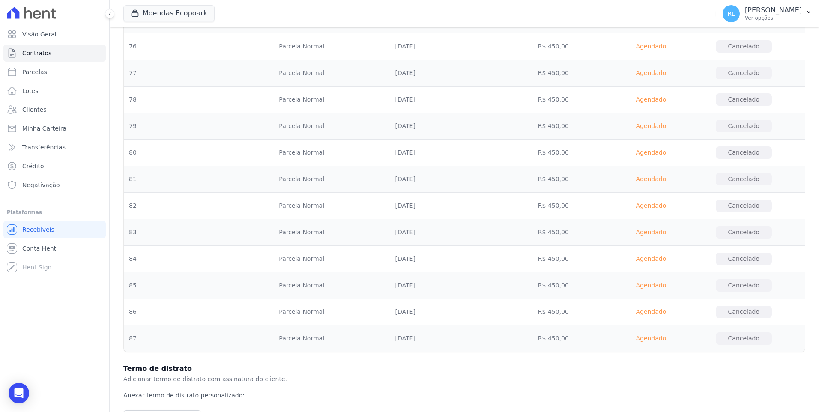
scroll to position [2648, 0]
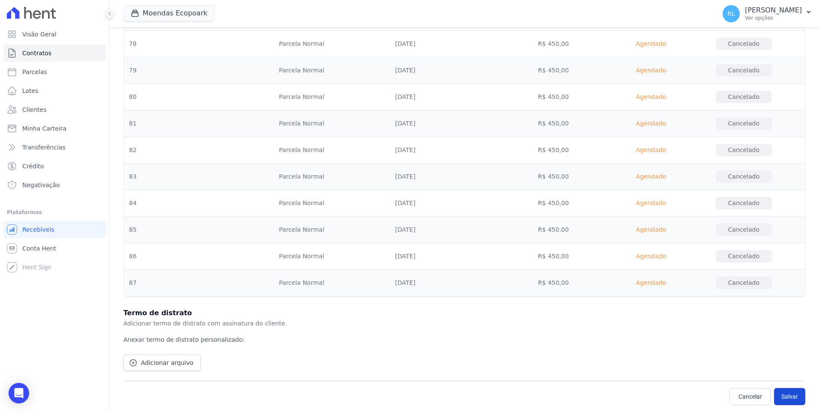
click at [774, 393] on button "Salvar" at bounding box center [789, 396] width 31 height 17
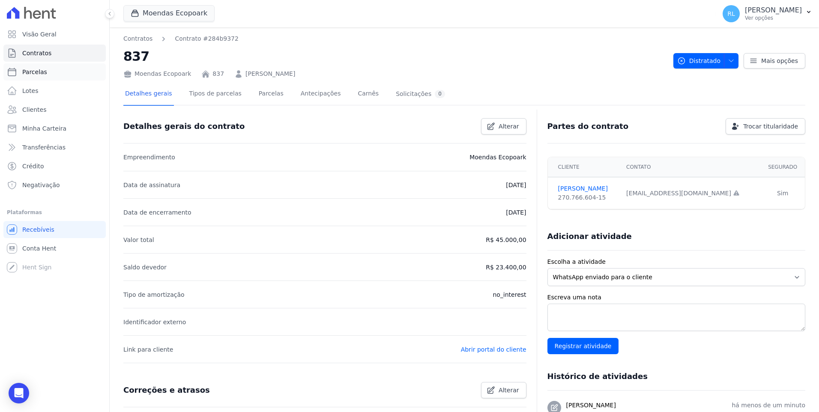
click at [49, 69] on link "Parcelas" at bounding box center [54, 71] width 102 height 17
select select
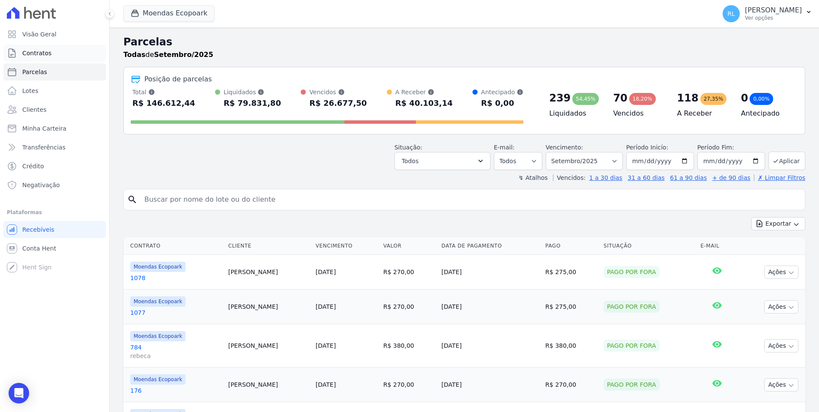
click at [39, 51] on span "Contratos" at bounding box center [36, 53] width 29 height 9
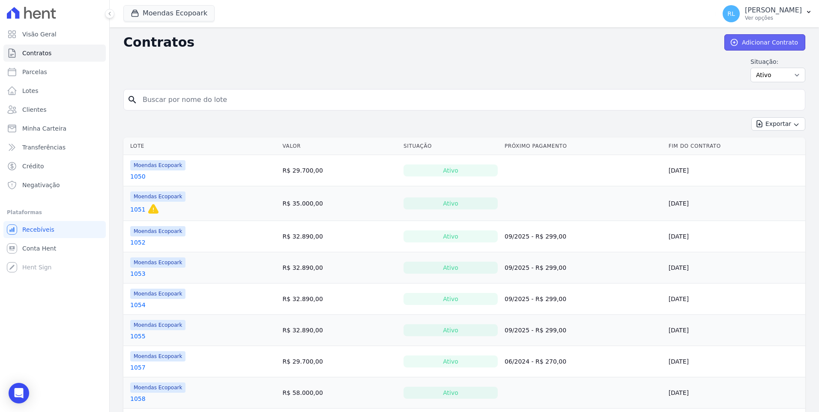
click at [777, 39] on link "Adicionar Contrato" at bounding box center [764, 42] width 81 height 16
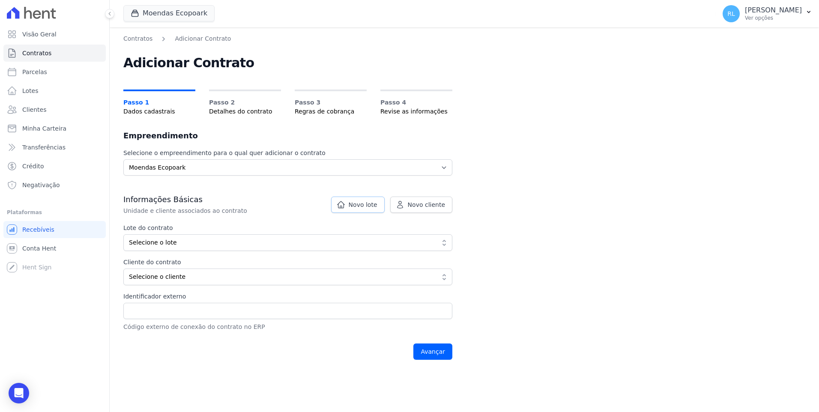
click at [345, 201] on icon at bounding box center [341, 204] width 9 height 9
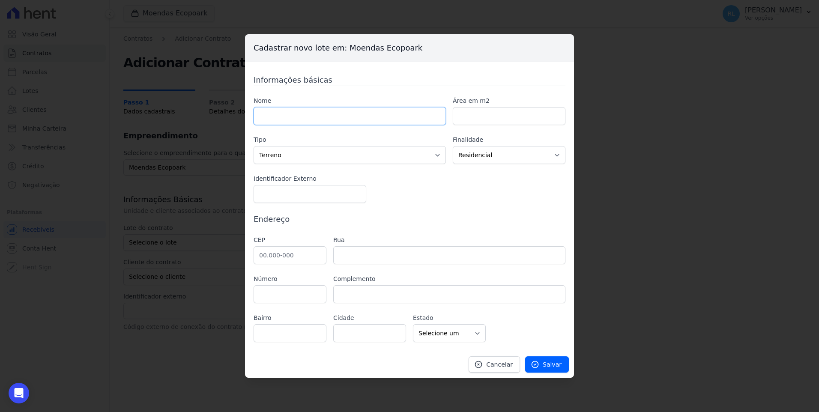
click at [265, 115] on input "text" at bounding box center [350, 116] width 192 height 18
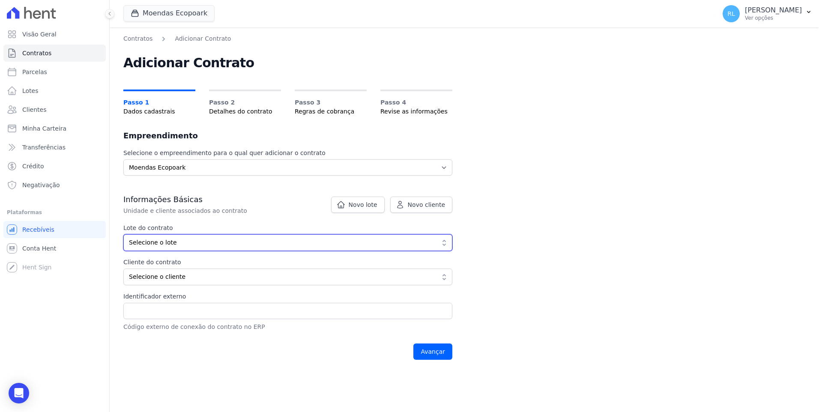
click at [170, 240] on span "Selecione o lote" at bounding box center [282, 242] width 306 height 9
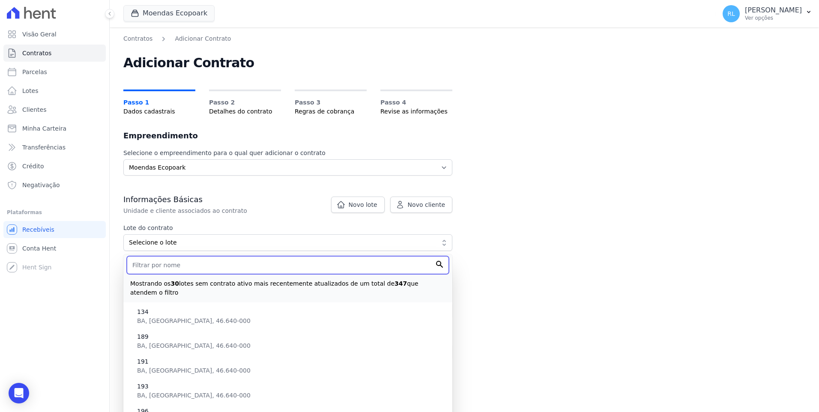
click at [169, 264] on input "text" at bounding box center [288, 265] width 322 height 18
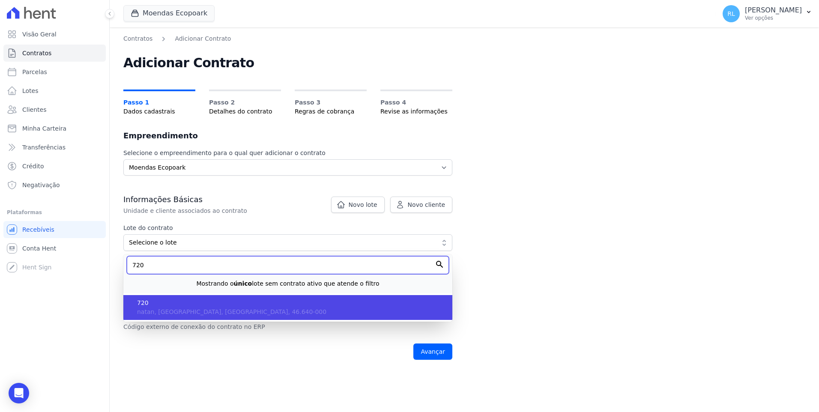
type input "720"
click at [161, 301] on span "720" at bounding box center [291, 303] width 308 height 9
type input "029c490e-d958-4049-91d1-acf5a9e03931"
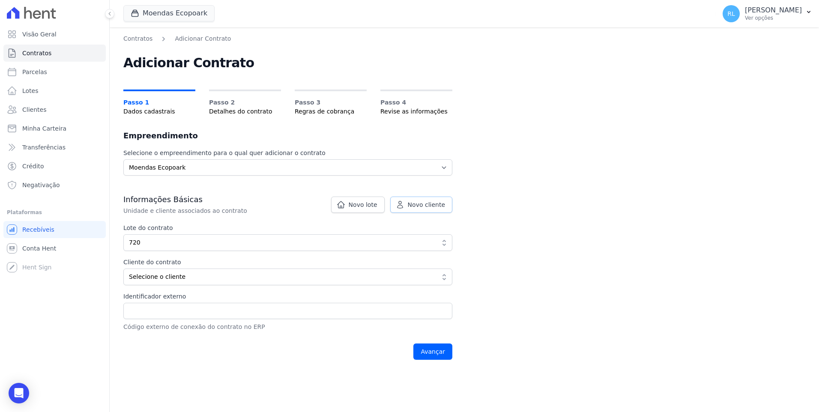
click at [410, 203] on link "Novo cliente" at bounding box center [421, 205] width 62 height 16
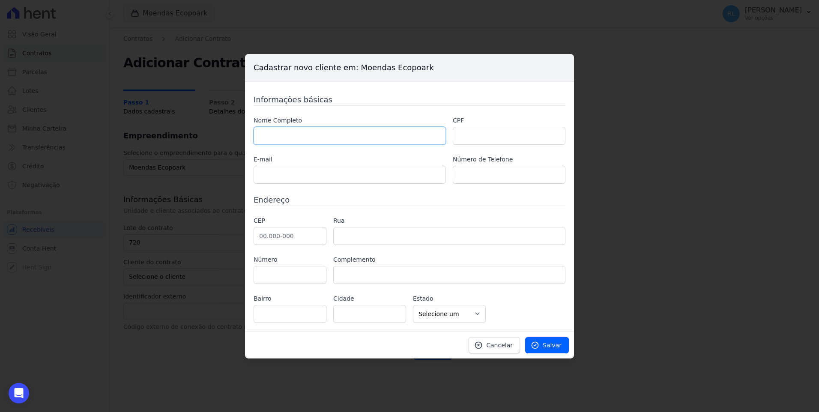
click at [337, 140] on input "text" at bounding box center [350, 136] width 192 height 18
paste input "[PERSON_NAME]"
type input "[PERSON_NAME]"
click at [373, 176] on input "text" at bounding box center [350, 175] width 192 height 18
paste input "[EMAIL_ADDRESS][DOMAIN_NAME]"
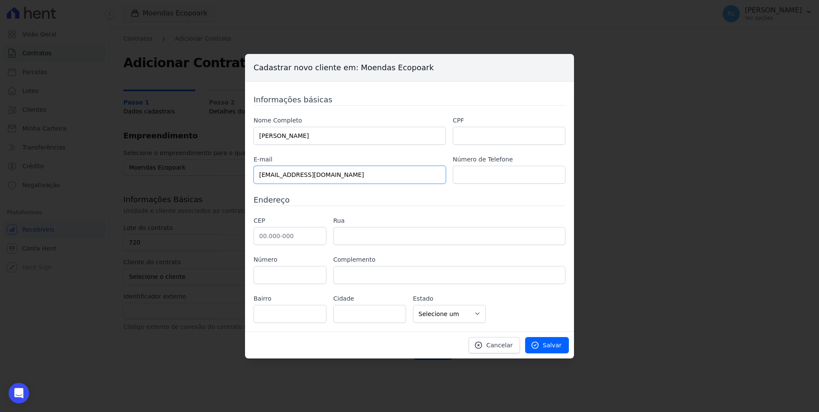
type input "[EMAIL_ADDRESS][DOMAIN_NAME]"
click at [464, 174] on input "text" at bounding box center [509, 175] width 113 height 18
paste input "(11) 9912120519"
type input "(11) 9912120519"
click at [496, 136] on input "text" at bounding box center [509, 136] width 113 height 18
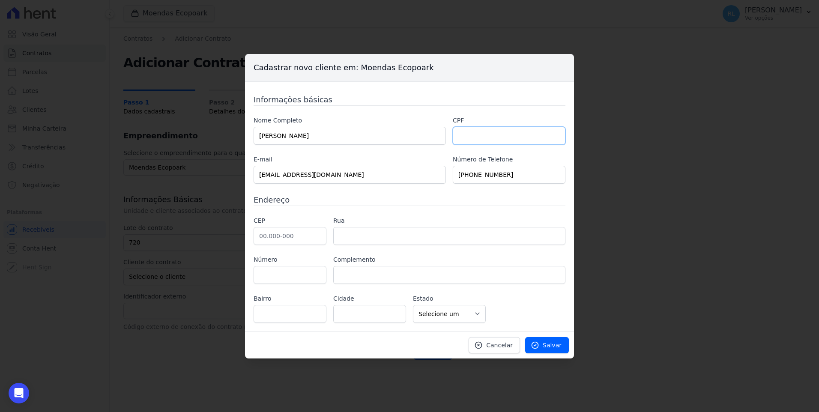
paste input "023.650.505-06"
type input "023.650.505-06"
click at [293, 241] on input "text" at bounding box center [290, 236] width 73 height 18
paste input "06.535-110"
type input "06.535-110"
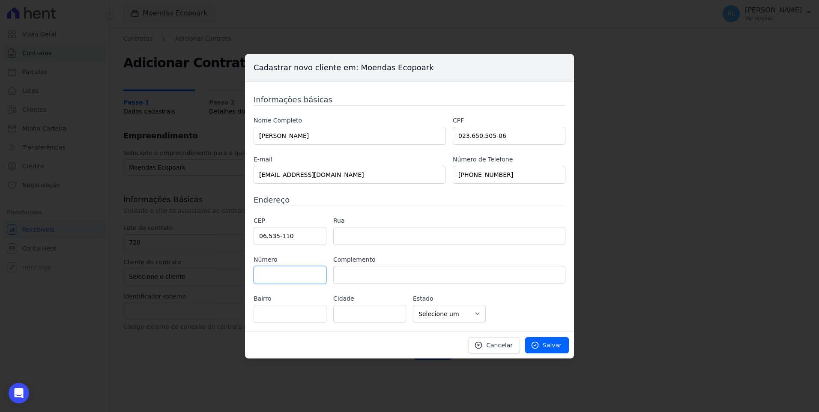
type input "Avenida Baptista Borba"
type input "Cidade São Pedro - Gleba A"
type input "Santana de Parnaíba"
select select "SP"
type input "526"
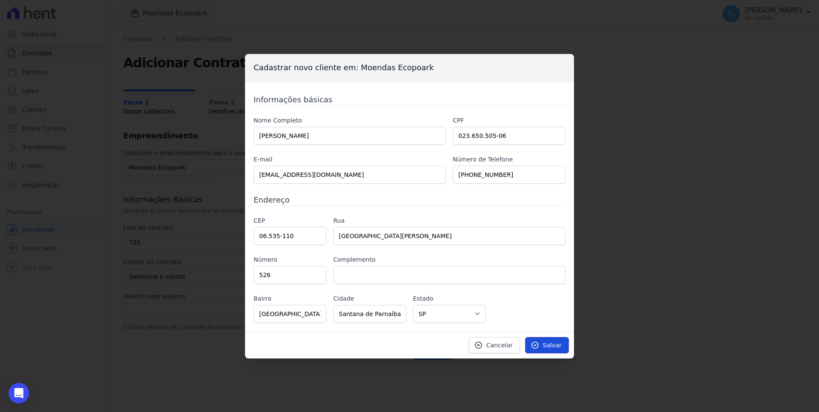
click at [549, 346] on span "Salvar" at bounding box center [552, 345] width 19 height 9
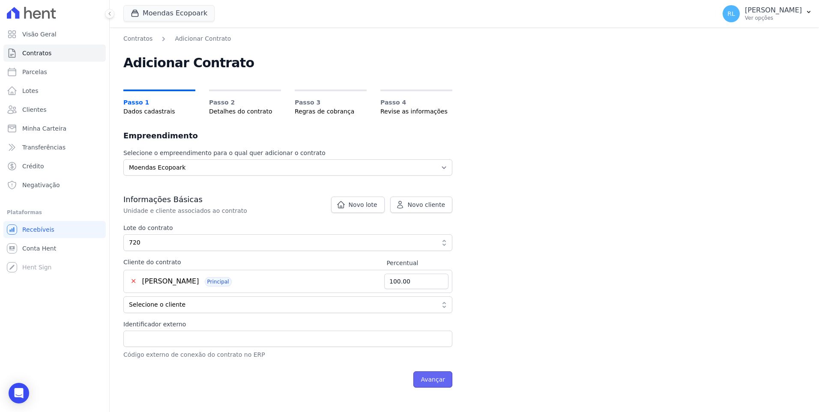
click at [432, 379] on input "Avançar" at bounding box center [432, 379] width 39 height 16
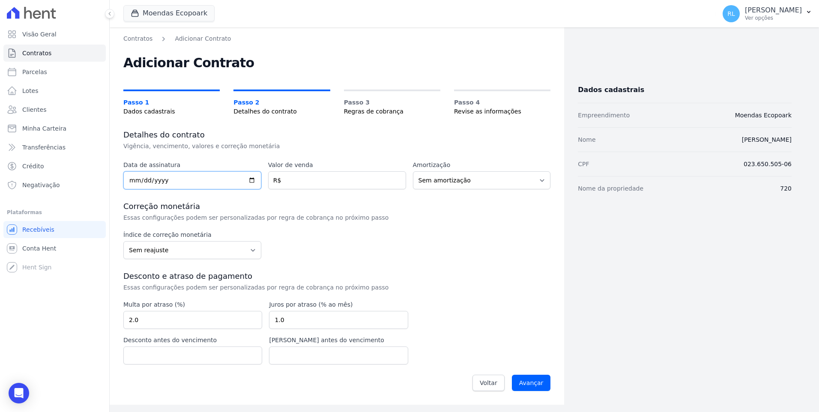
click at [129, 184] on input "date" at bounding box center [192, 180] width 138 height 18
type input "[DATE]"
type input "45000"
click at [535, 377] on input "Avançar" at bounding box center [531, 383] width 39 height 16
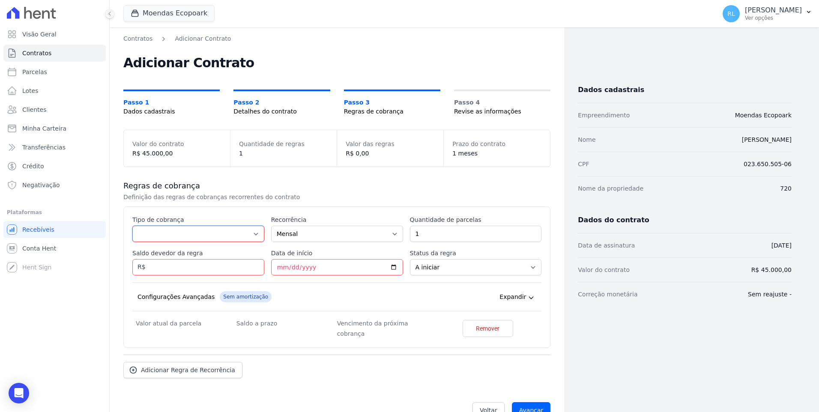
click at [189, 238] on select "Parcela Normal Entrada Sinal Intercalada Chaves Pré-chaves Pós-chaves Impostos …" at bounding box center [198, 234] width 132 height 16
select select "deposit"
click at [132, 226] on select "Parcela Normal Entrada Sinal Intercalada Chaves Pré-chaves Pós-chaves Impostos …" at bounding box center [198, 234] width 132 height 16
click at [430, 236] on input "1" at bounding box center [476, 234] width 132 height 16
type input "13"
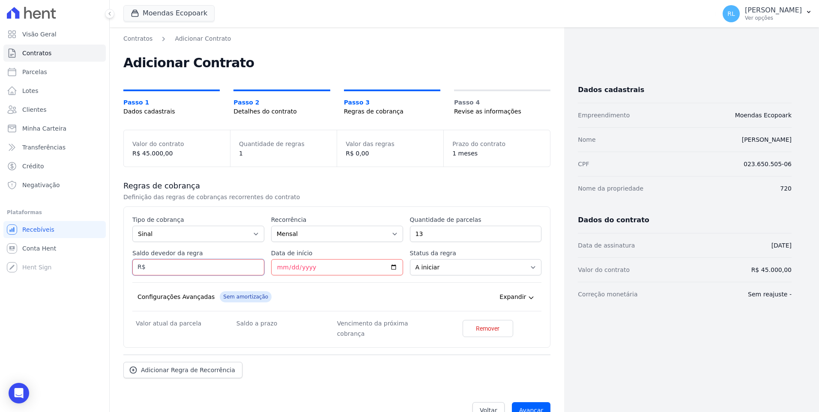
click at [173, 269] on input "Saldo devedor da regra" at bounding box center [198, 267] width 132 height 16
type input "5850"
click at [275, 269] on input "Data de início" at bounding box center [337, 267] width 132 height 16
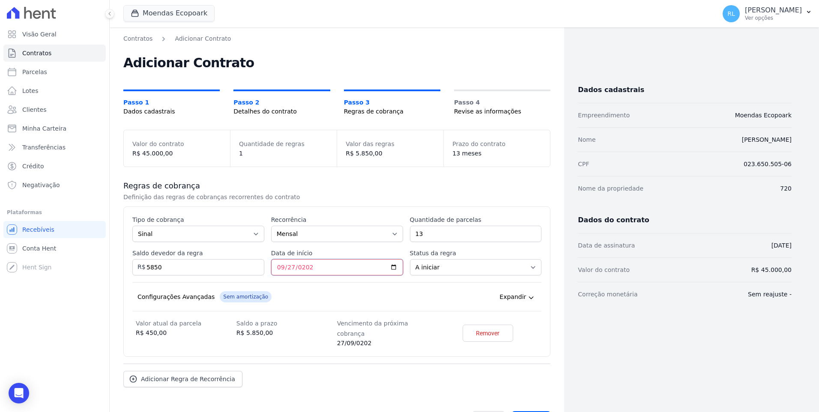
type input "[DATE]"
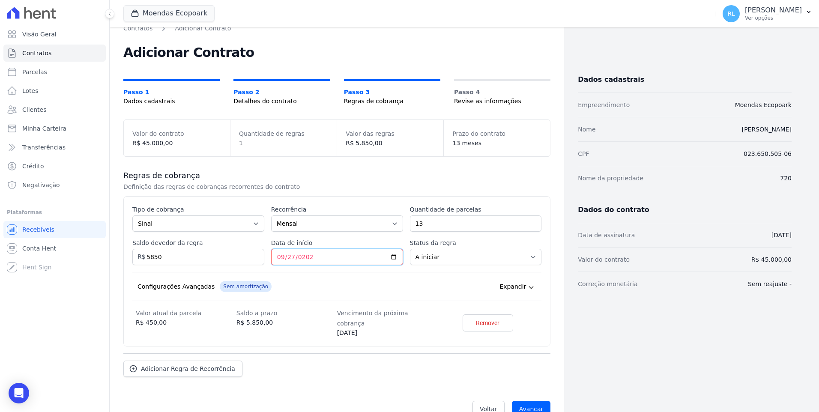
scroll to position [19, 0]
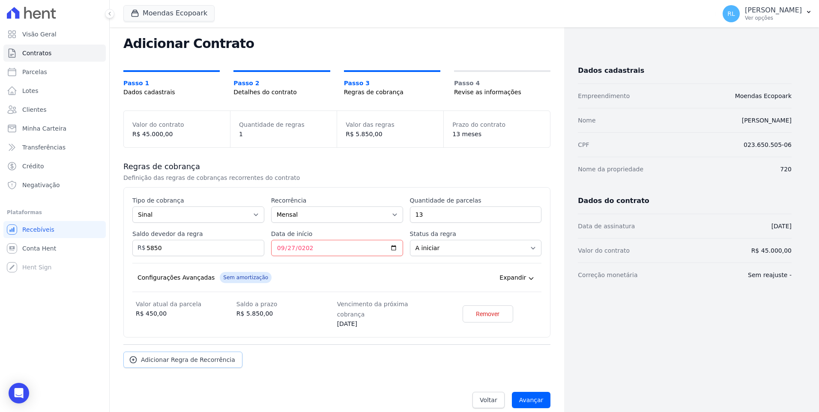
click at [215, 355] on span "Adicionar Regra de Recorrência" at bounding box center [188, 359] width 94 height 9
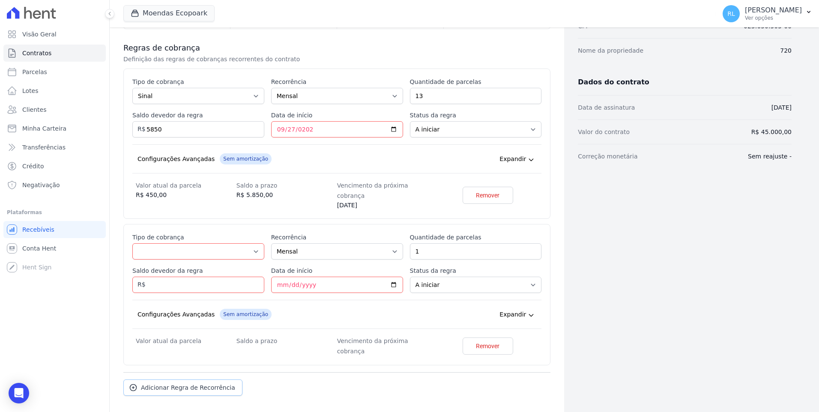
scroll to position [148, 0]
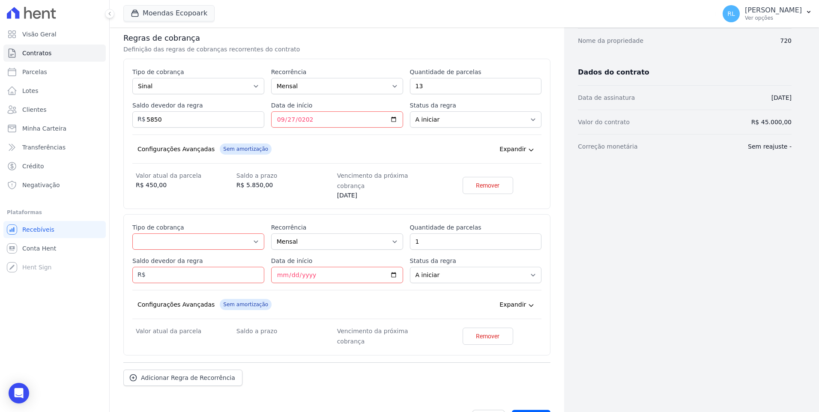
click at [176, 240] on div "Esse tipo de parcela não entra no saldo devedor do contrato. Tipo de cobrança P…" at bounding box center [336, 284] width 409 height 123
click at [175, 235] on select "Parcela Normal Entrada Sinal Intercalada Chaves Pré-chaves Pós-chaves Impostos …" at bounding box center [198, 241] width 132 height 16
select select "standard"
click at [132, 233] on select "Parcela Normal Entrada Sinal Intercalada Chaves Pré-chaves Pós-chaves Impostos …" at bounding box center [198, 241] width 132 height 16
drag, startPoint x: 400, startPoint y: 234, endPoint x: 395, endPoint y: 234, distance: 5.6
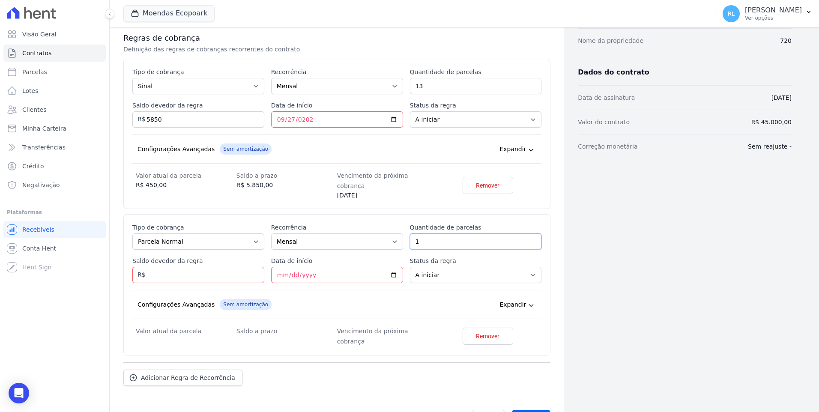
click at [395, 234] on div "Esse tipo de parcela não entra no saldo devedor do contrato. Tipo de cobrança P…" at bounding box center [336, 284] width 409 height 123
type input "87"
click at [163, 257] on div "Saldo devedor da regra 3915" at bounding box center [198, 270] width 132 height 27
click at [170, 267] on input "3915" at bounding box center [198, 275] width 132 height 16
type input "39150"
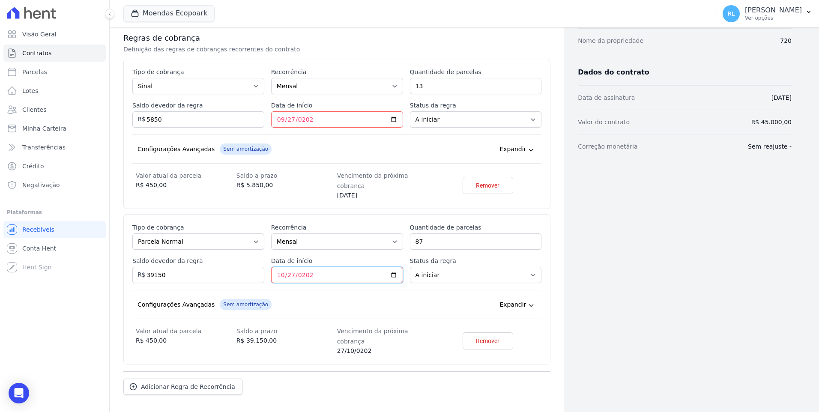
type input "[DATE]"
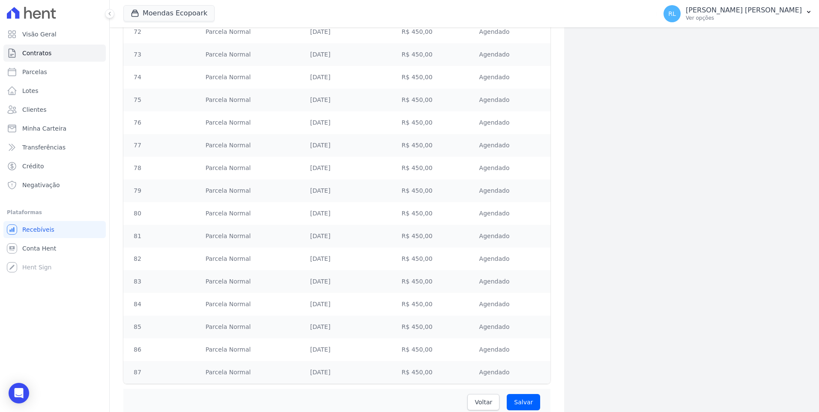
scroll to position [2098, 0]
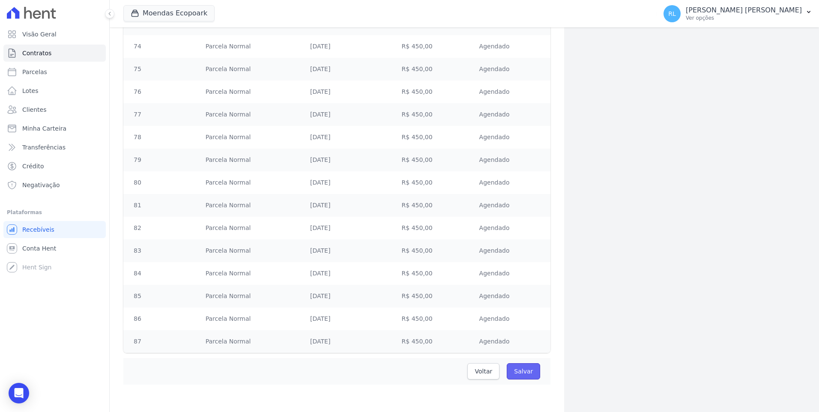
click at [516, 370] on input "Salvar" at bounding box center [523, 371] width 33 height 16
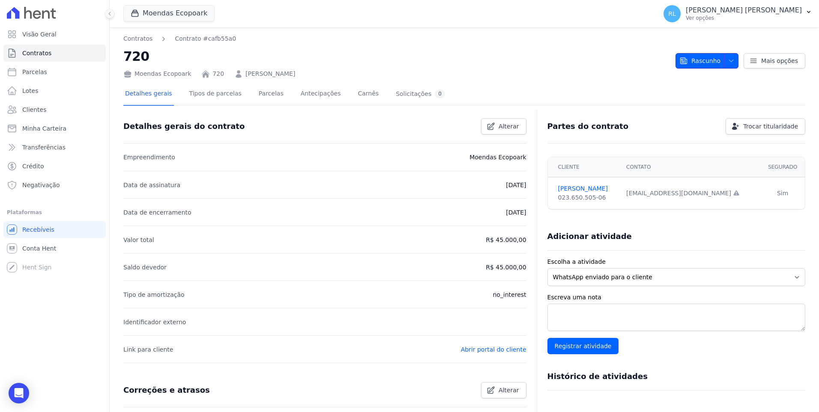
click at [729, 66] on span "button" at bounding box center [729, 61] width 11 height 14
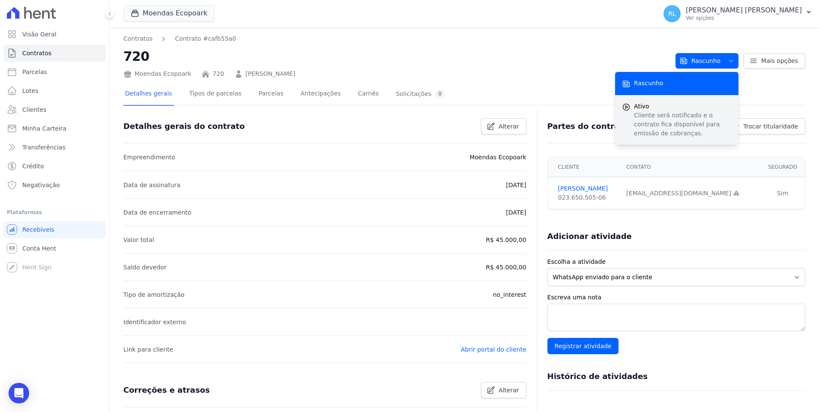
click at [653, 113] on p "Cliente será notificado e o contrato fica disponível para emissão de cobranças." at bounding box center [683, 124] width 98 height 27
